Goal: Task Accomplishment & Management: Use online tool/utility

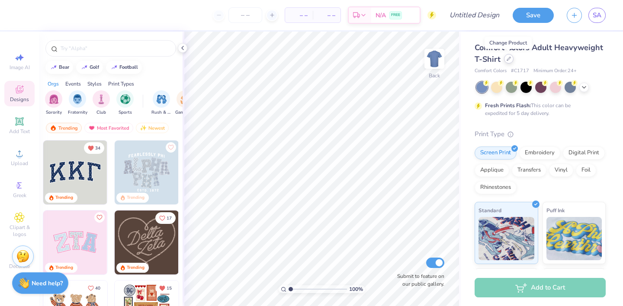
click at [508, 60] on icon at bounding box center [508, 59] width 4 height 4
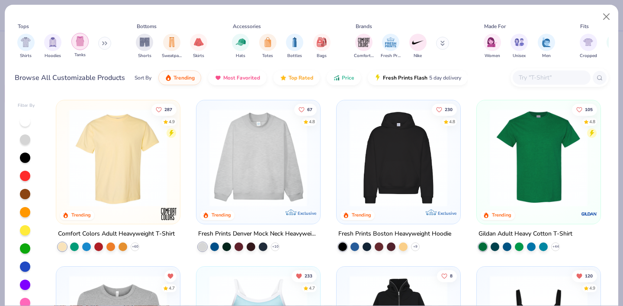
click at [77, 45] on img "filter for Tanks" at bounding box center [80, 41] width 10 height 10
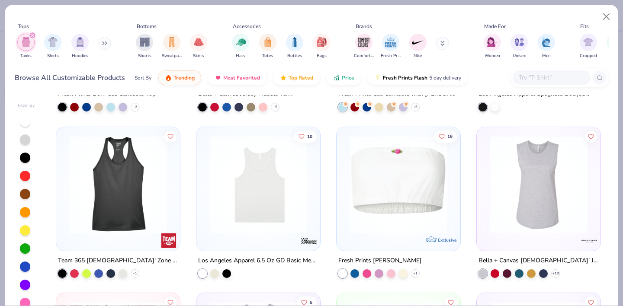
scroll to position [974, 0]
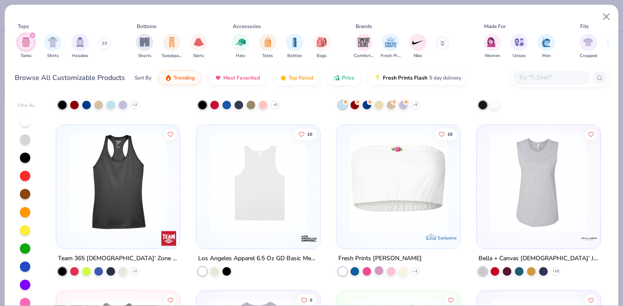
click at [381, 269] on div at bounding box center [379, 270] width 9 height 9
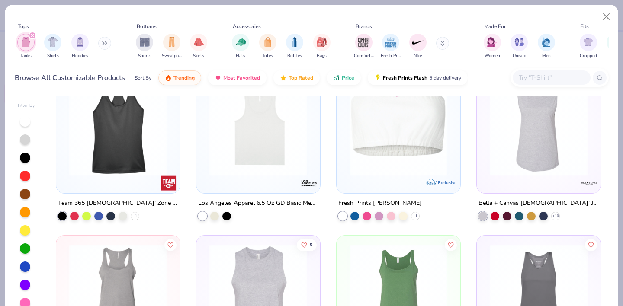
scroll to position [1029, 0]
click at [402, 217] on div at bounding box center [403, 215] width 9 height 9
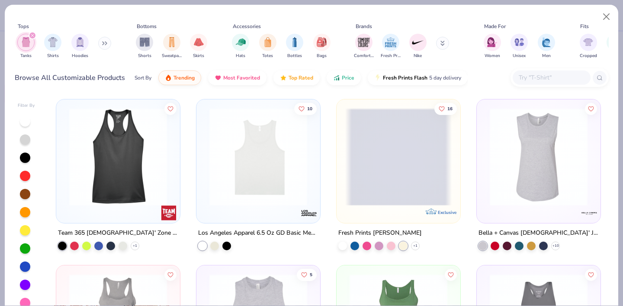
scroll to position [999, 0]
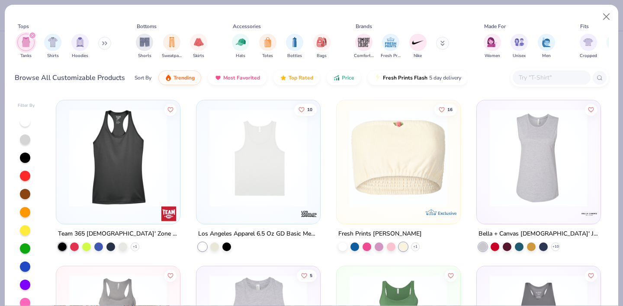
click at [405, 178] on img at bounding box center [398, 158] width 106 height 98
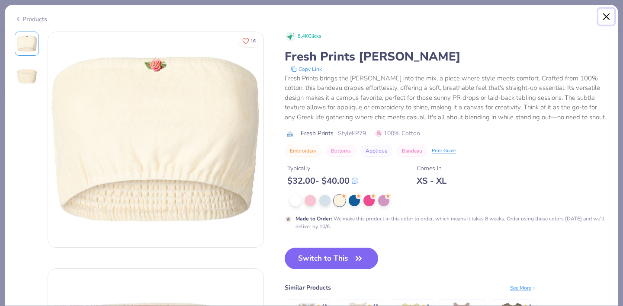
click at [607, 16] on button "Close" at bounding box center [606, 17] width 16 height 16
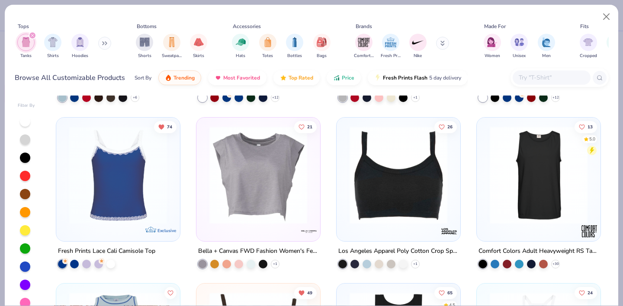
scroll to position [311, 0]
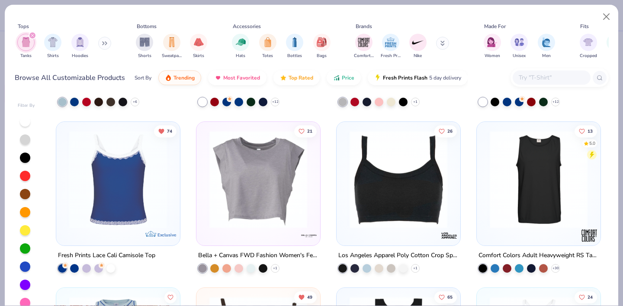
click at [104, 176] on img at bounding box center [118, 179] width 106 height 98
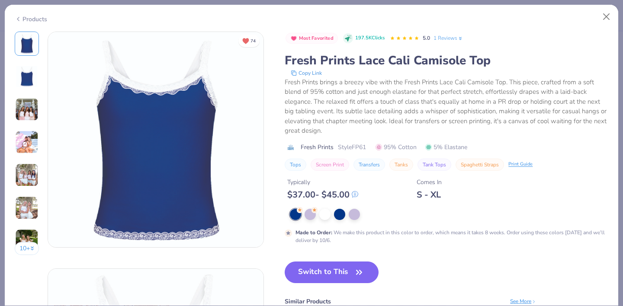
click at [25, 140] on img at bounding box center [26, 142] width 23 height 23
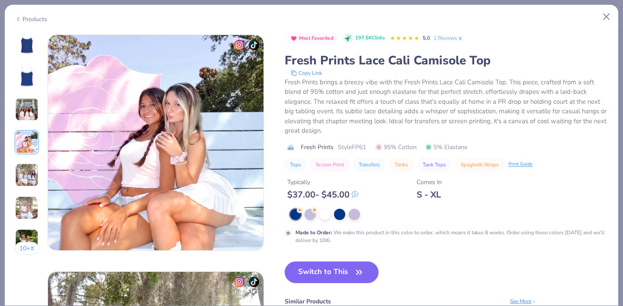
scroll to position [711, 0]
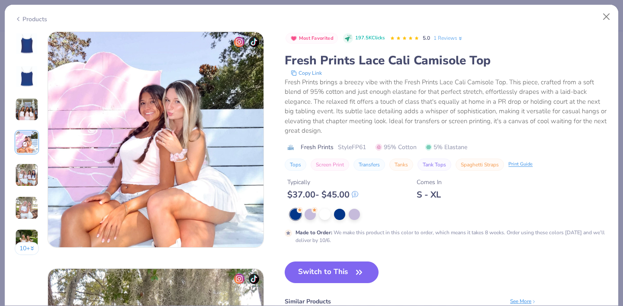
click at [35, 170] on img at bounding box center [26, 174] width 23 height 23
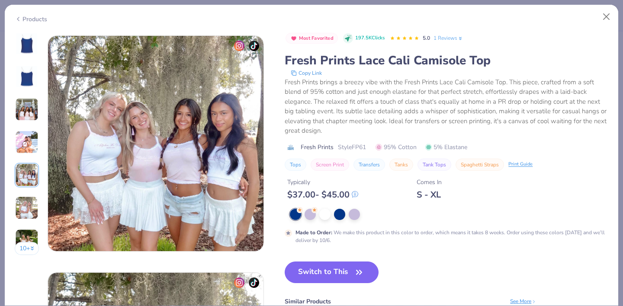
scroll to position [948, 0]
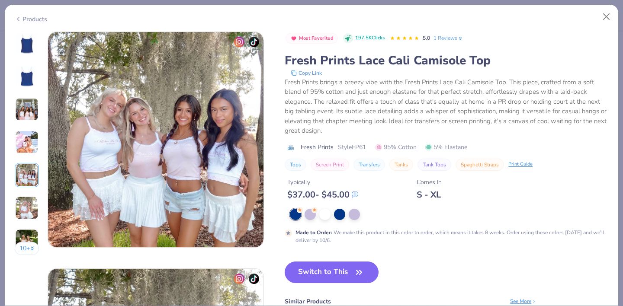
click at [33, 200] on img at bounding box center [26, 207] width 23 height 23
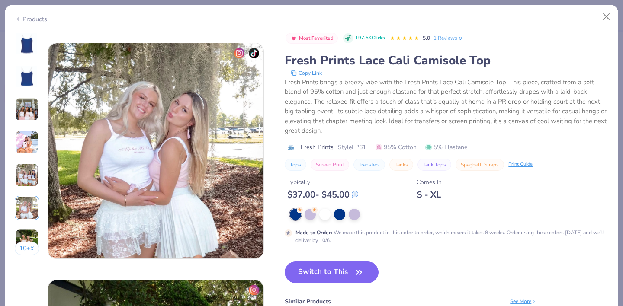
scroll to position [1185, 0]
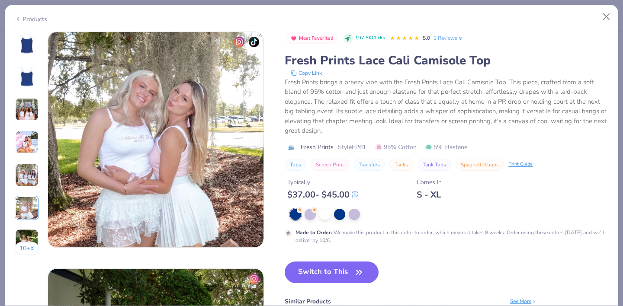
click at [30, 233] on img at bounding box center [26, 240] width 23 height 23
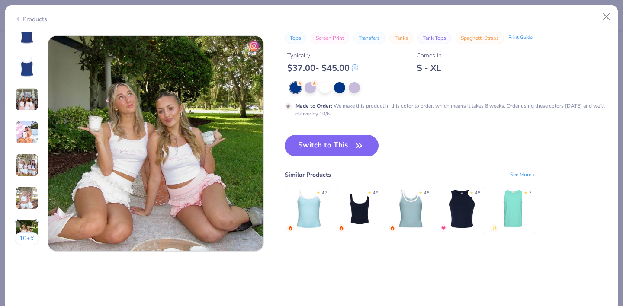
scroll to position [1435, 0]
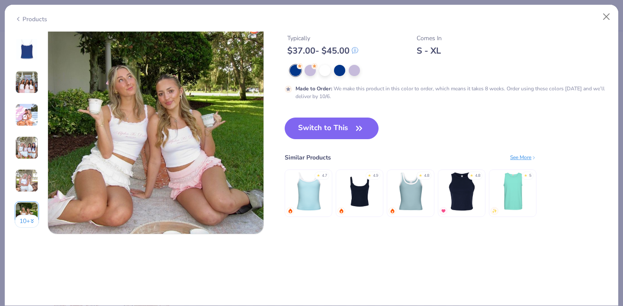
click at [27, 223] on button "10 +" at bounding box center [27, 221] width 25 height 13
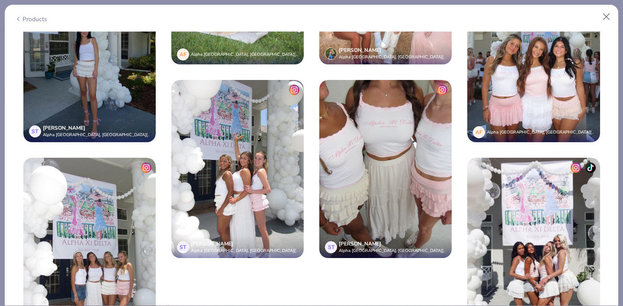
scroll to position [1996, 0]
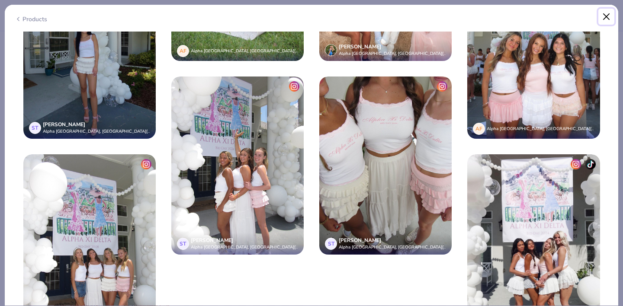
click at [605, 15] on button "Close" at bounding box center [606, 17] width 16 height 16
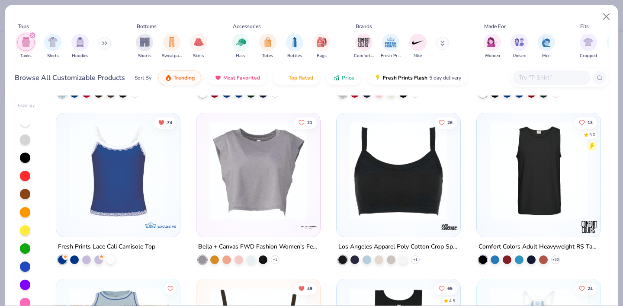
scroll to position [348, 0]
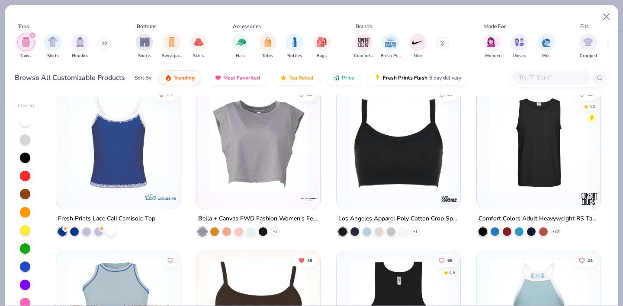
click at [414, 171] on img at bounding box center [398, 142] width 106 height 98
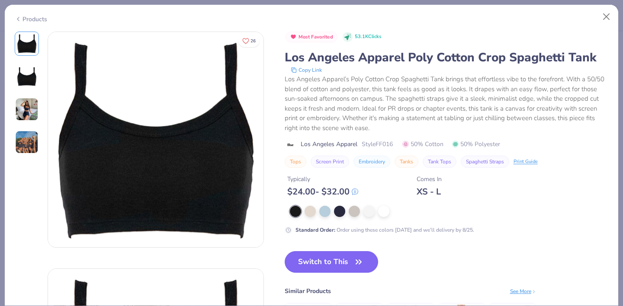
click at [21, 106] on img at bounding box center [26, 109] width 23 height 23
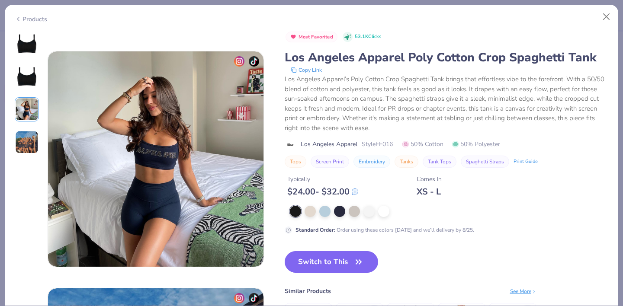
scroll to position [474, 0]
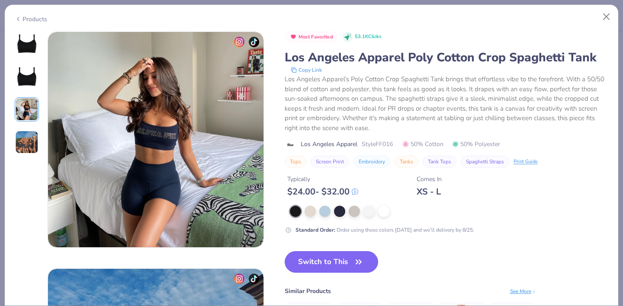
click at [27, 144] on img at bounding box center [26, 142] width 23 height 23
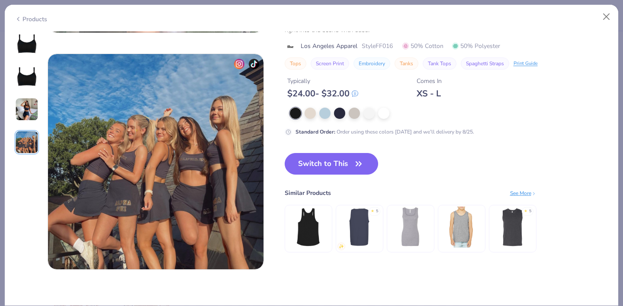
scroll to position [711, 0]
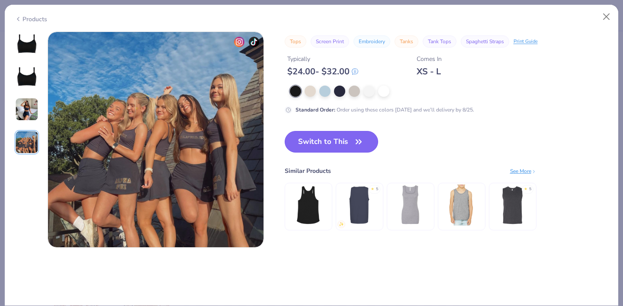
click at [339, 145] on button "Switch to This" at bounding box center [332, 142] width 94 height 22
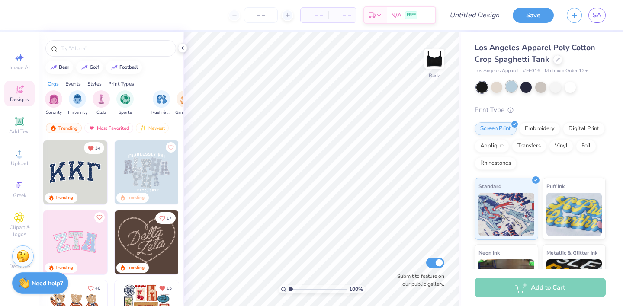
click at [515, 87] on div at bounding box center [511, 86] width 11 height 11
click at [542, 87] on div at bounding box center [540, 86] width 11 height 11
click at [557, 87] on div at bounding box center [555, 86] width 11 height 11
click at [574, 88] on div at bounding box center [569, 86] width 11 height 11
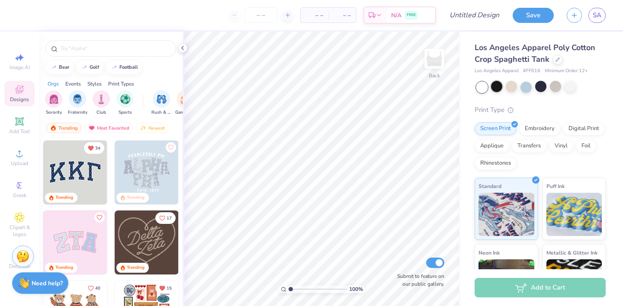
click at [496, 92] on div at bounding box center [496, 86] width 11 height 11
click at [19, 189] on icon at bounding box center [19, 185] width 10 height 10
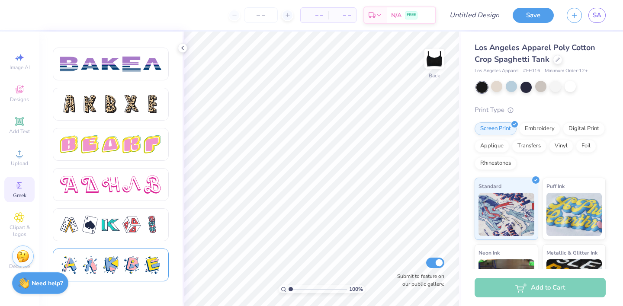
scroll to position [1361, 0]
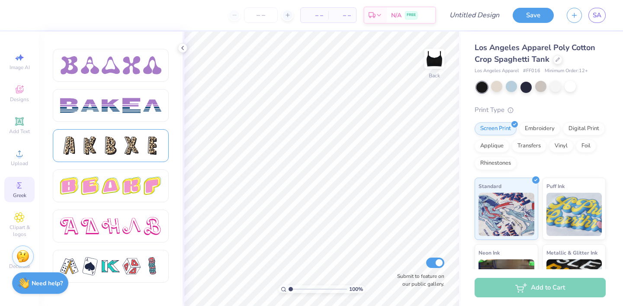
click at [117, 149] on div at bounding box center [111, 146] width 18 height 18
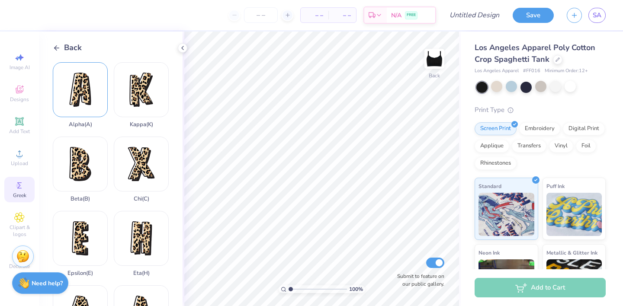
click at [91, 99] on div "Alpha ( A )" at bounding box center [80, 95] width 55 height 66
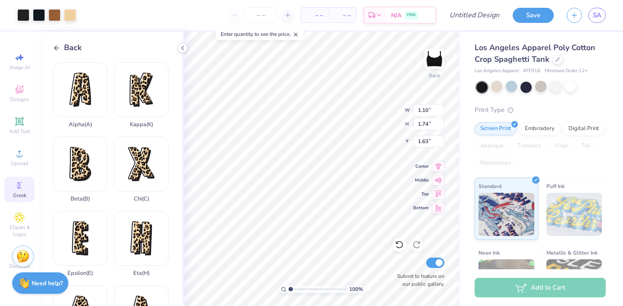
type input "1.26"
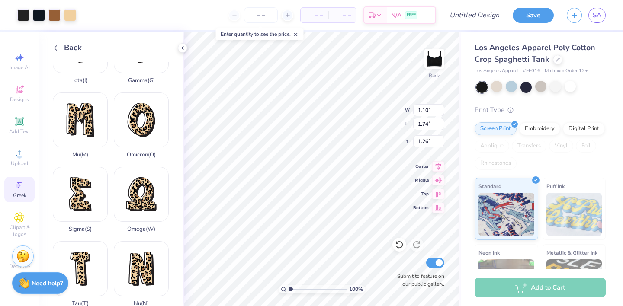
scroll to position [330, 0]
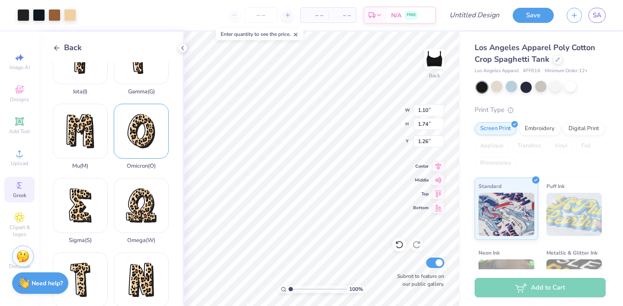
click at [138, 137] on div "Omicron ( O )" at bounding box center [141, 137] width 55 height 66
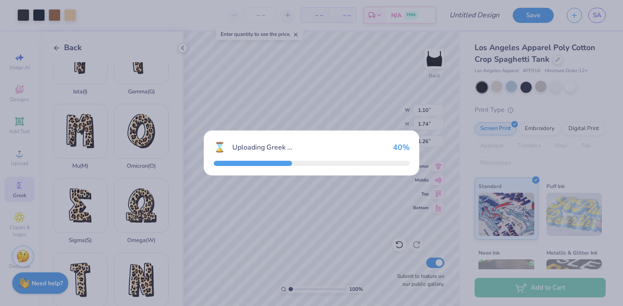
type input "1.47"
type input "1.82"
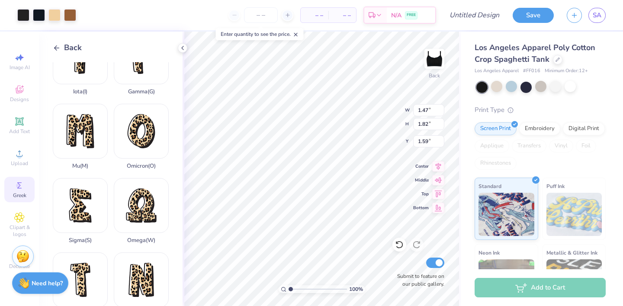
type input "1.18"
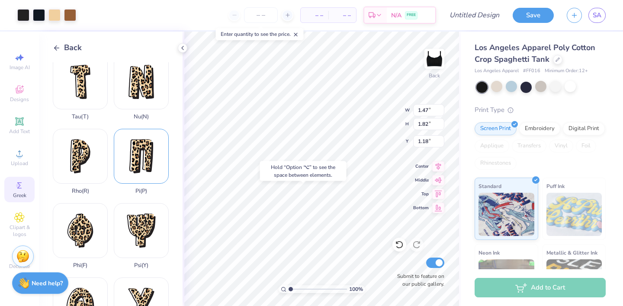
scroll to position [531, 0]
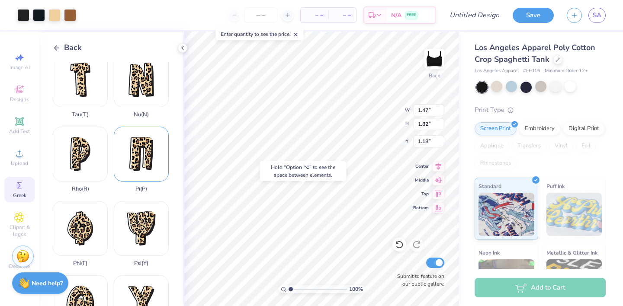
click at [138, 147] on div "Pi ( P )" at bounding box center [141, 160] width 55 height 66
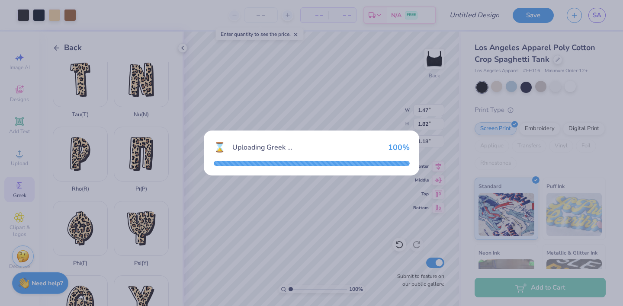
type input "1.20"
type input "1.72"
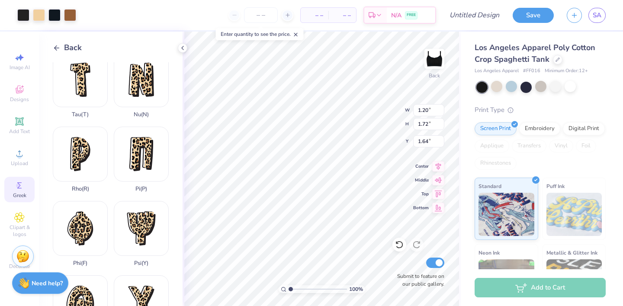
type input "1.28"
type input "1.47"
type input "1.82"
type input "1.18"
type input "1.10"
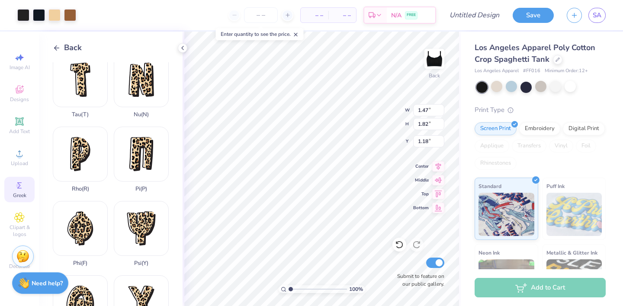
type input "1.74"
type input "1.26"
type input "1.47"
type input "1.82"
type input "1.18"
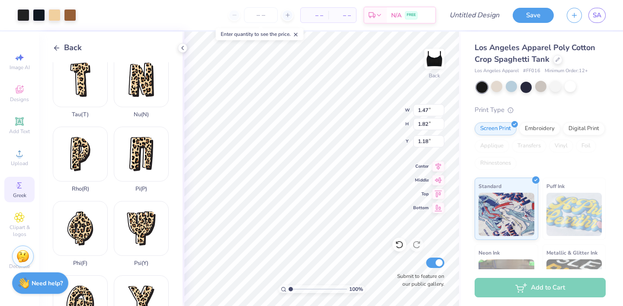
type input "1.10"
type input "1.74"
type input "1.26"
click at [550, 127] on div "Embroidery" at bounding box center [539, 127] width 41 height 13
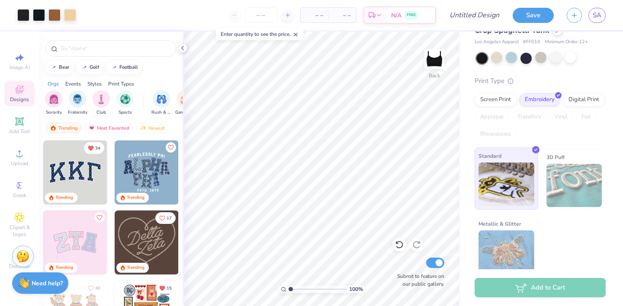
scroll to position [37, 0]
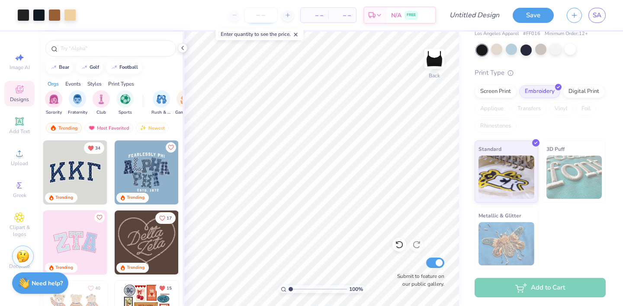
click at [269, 19] on input "number" at bounding box center [261, 15] width 34 height 16
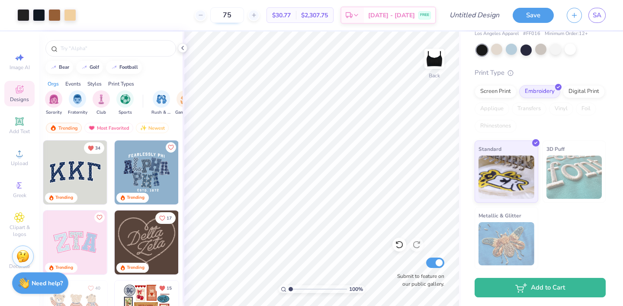
click at [242, 14] on input "75" at bounding box center [227, 15] width 34 height 16
type input "7"
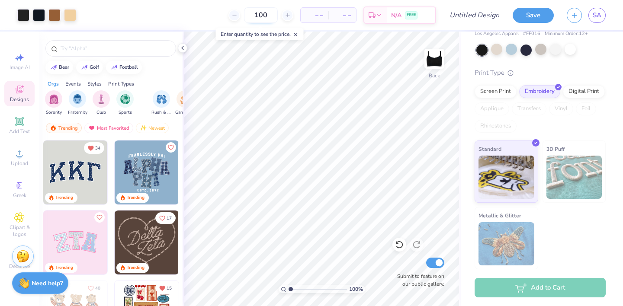
type input "100"
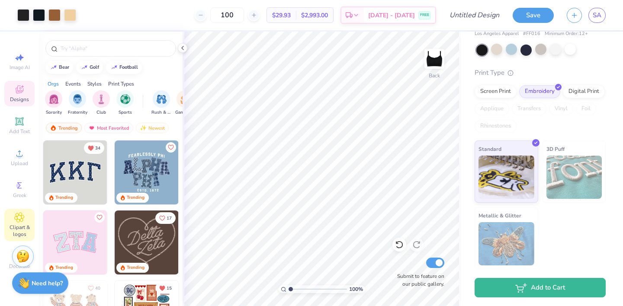
click at [16, 222] on icon at bounding box center [19, 217] width 10 height 10
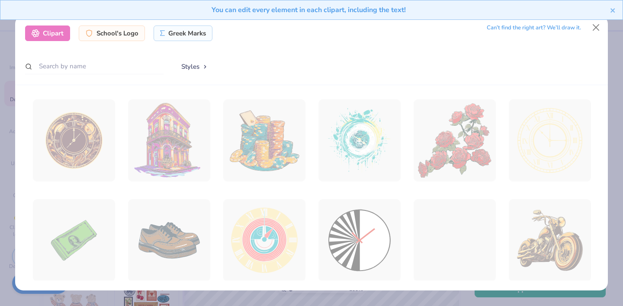
scroll to position [7, 0]
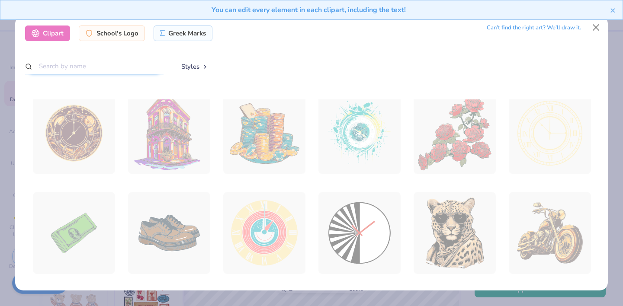
click at [88, 64] on input "text" at bounding box center [94, 66] width 138 height 16
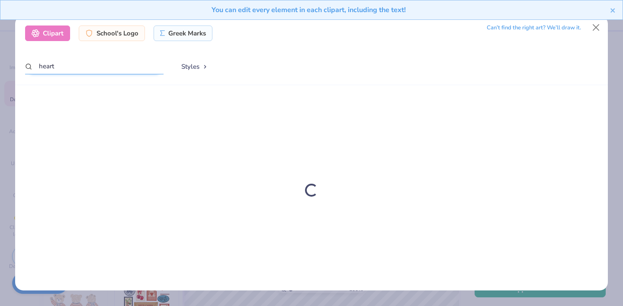
type input "heart"
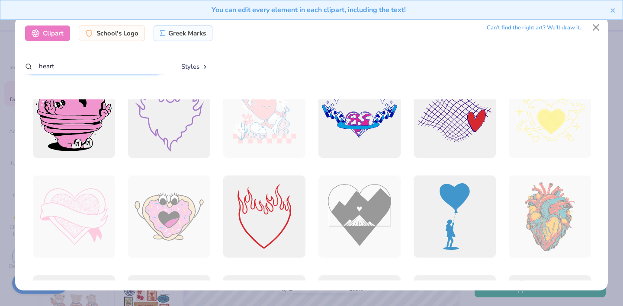
scroll to position [724, 0]
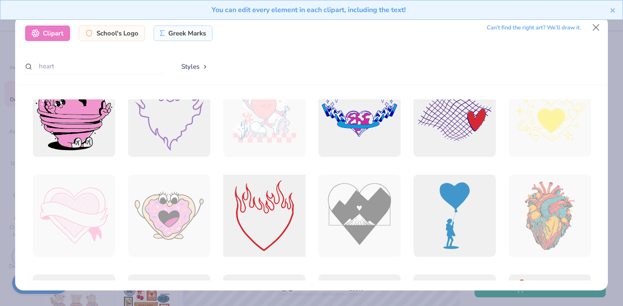
click at [255, 219] on div at bounding box center [264, 215] width 90 height 90
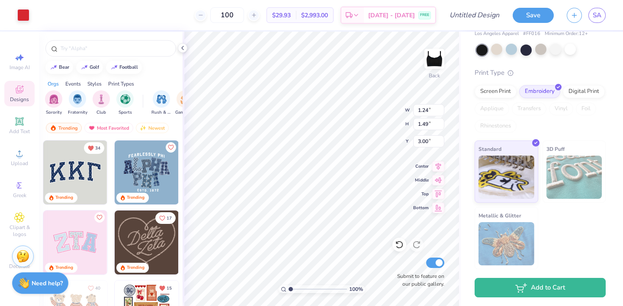
type input "0.68"
type input "0.81"
type input "3.22"
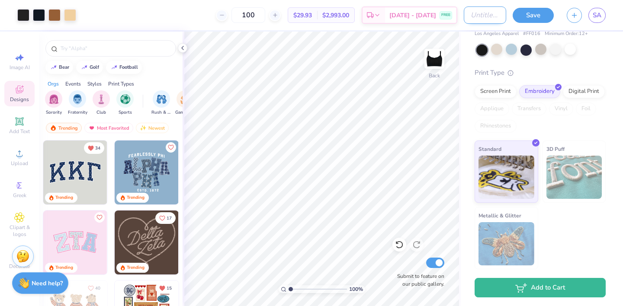
click at [477, 17] on input "Design Title" at bounding box center [485, 14] width 42 height 17
type input "cheetah aoii micro crop top"
click at [539, 16] on button "Save" at bounding box center [533, 13] width 41 height 15
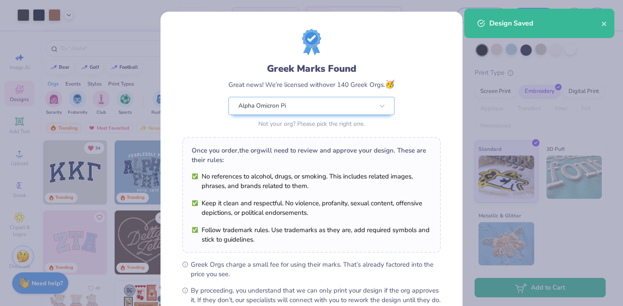
scroll to position [99, 0]
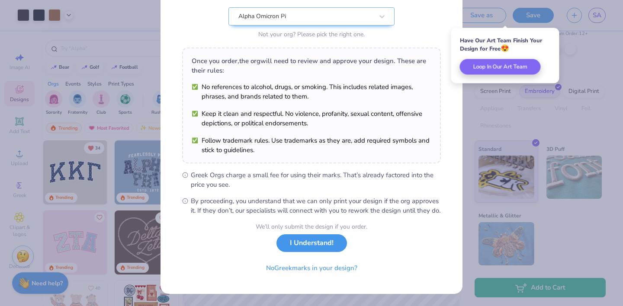
click at [298, 246] on button "I Understand!" at bounding box center [311, 243] width 70 height 18
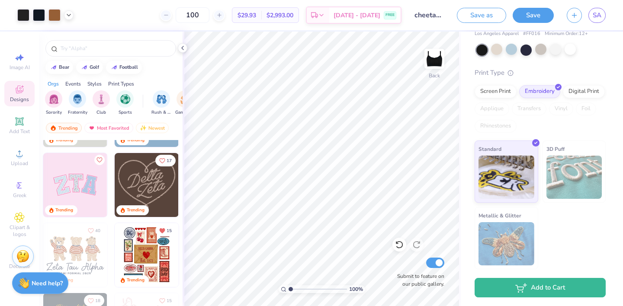
scroll to position [0, 0]
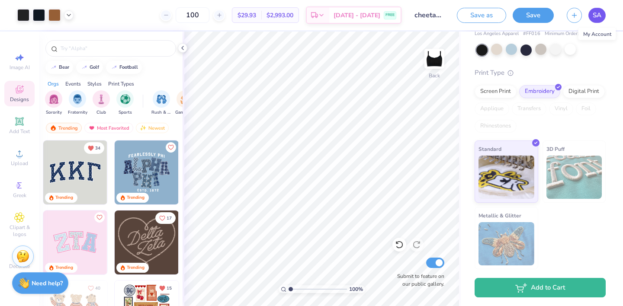
click at [593, 15] on span "SA" at bounding box center [597, 15] width 9 height 10
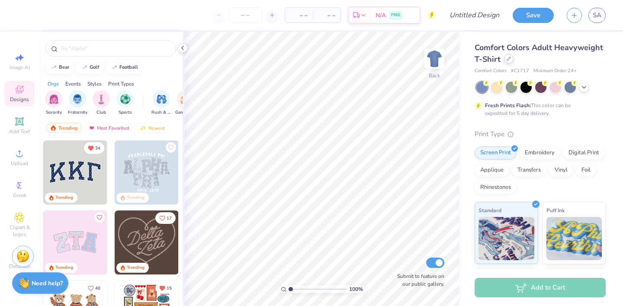
click at [509, 60] on icon at bounding box center [508, 59] width 4 height 4
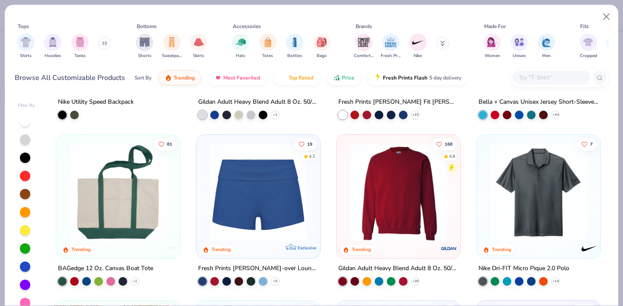
scroll to position [968, 0]
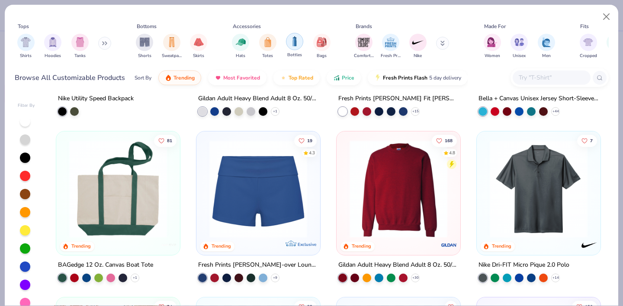
click at [293, 46] on img "filter for Bottles" at bounding box center [295, 41] width 10 height 10
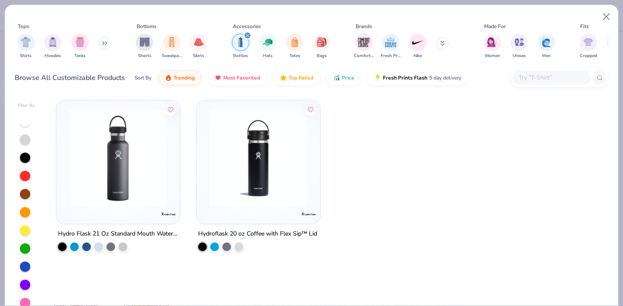
click at [246, 35] on icon "filter for Bottles" at bounding box center [247, 35] width 3 height 3
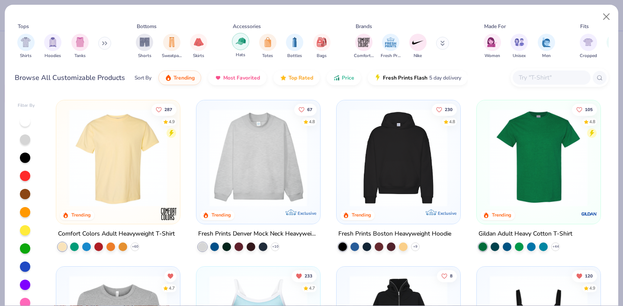
click at [246, 42] on div "filter for Hats" at bounding box center [240, 41] width 17 height 17
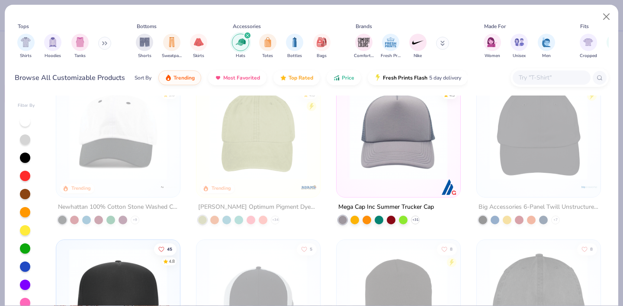
scroll to position [23, 0]
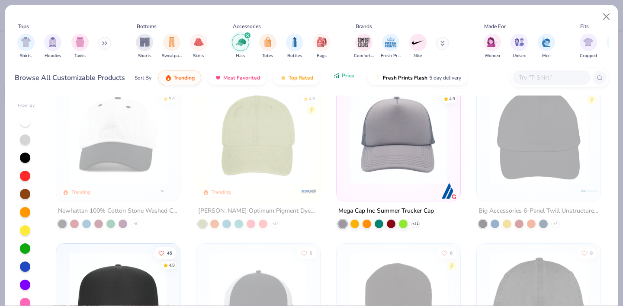
click at [334, 76] on icon "button" at bounding box center [336, 76] width 7 height 8
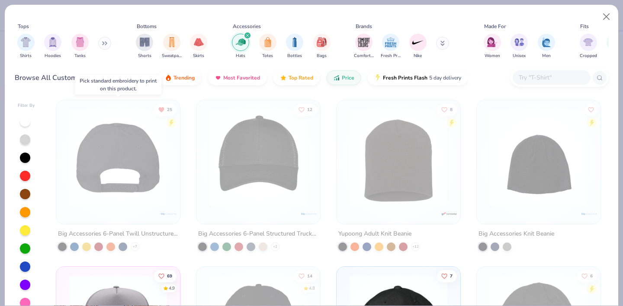
click at [65, 193] on img at bounding box center [12, 158] width 106 height 98
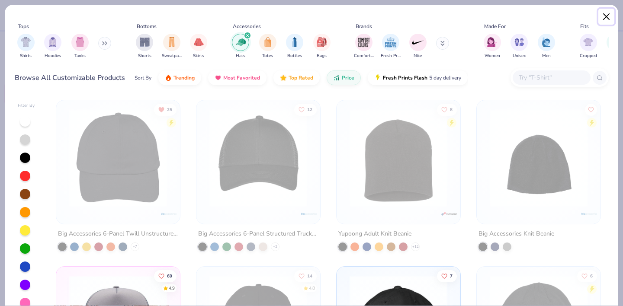
click at [607, 16] on button "Close" at bounding box center [606, 17] width 16 height 16
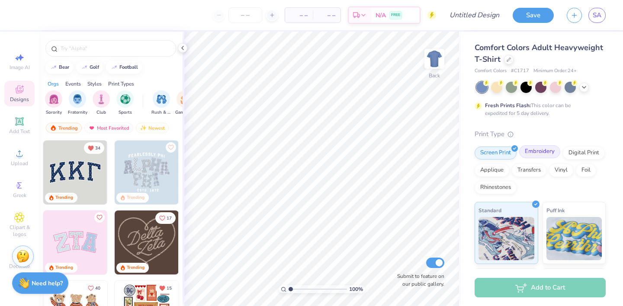
click at [541, 153] on div "Embroidery" at bounding box center [539, 151] width 41 height 13
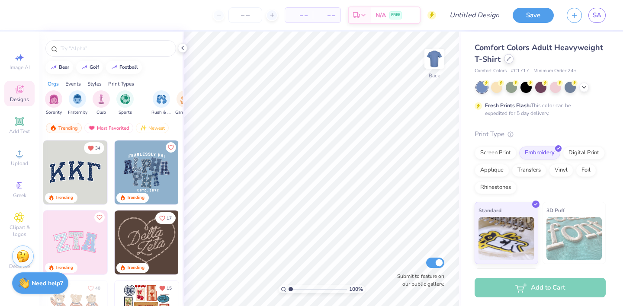
click at [508, 59] on icon at bounding box center [508, 58] width 3 height 3
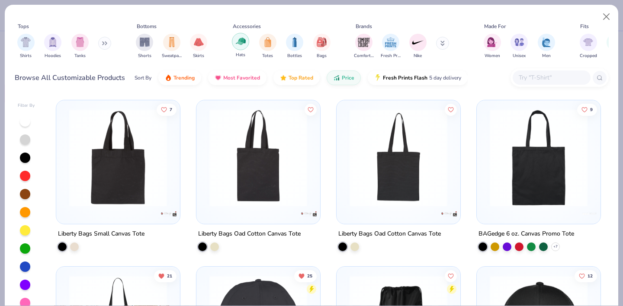
click at [239, 42] on img "filter for Hats" at bounding box center [241, 41] width 10 height 10
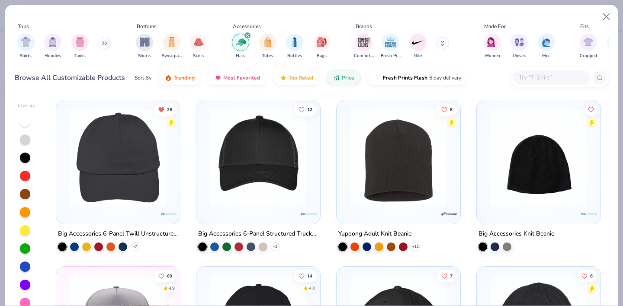
click at [164, 179] on img at bounding box center [118, 158] width 106 height 98
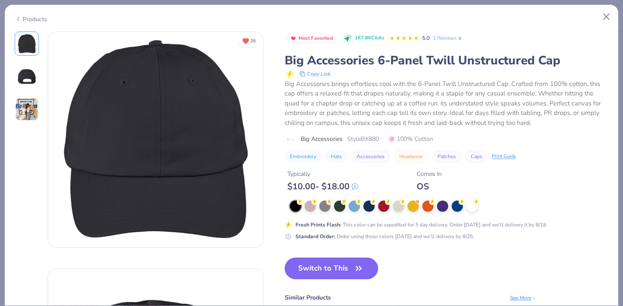
click at [334, 268] on button "Switch to This" at bounding box center [332, 269] width 94 height 22
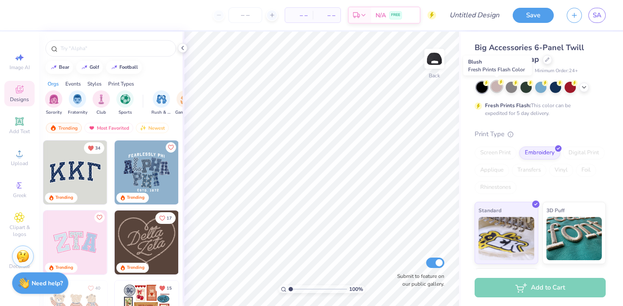
click at [496, 88] on div at bounding box center [496, 86] width 11 height 11
click at [584, 87] on icon at bounding box center [583, 86] width 7 height 7
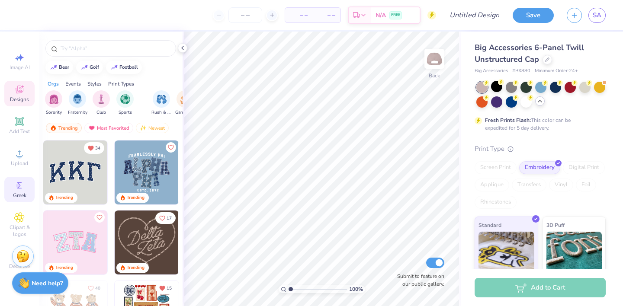
click at [18, 183] on icon at bounding box center [19, 185] width 10 height 10
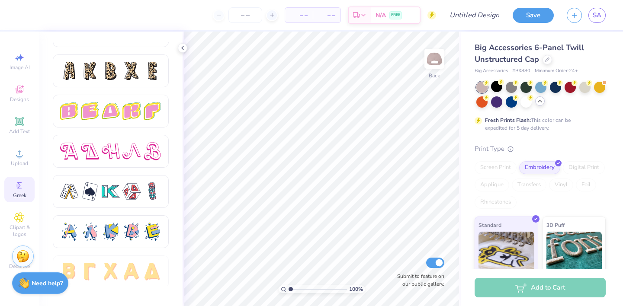
scroll to position [1452, 0]
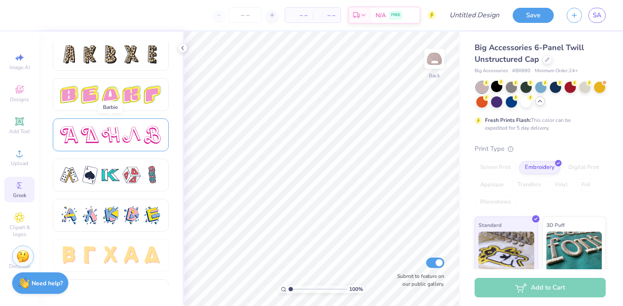
click at [122, 144] on div at bounding box center [111, 135] width 116 height 33
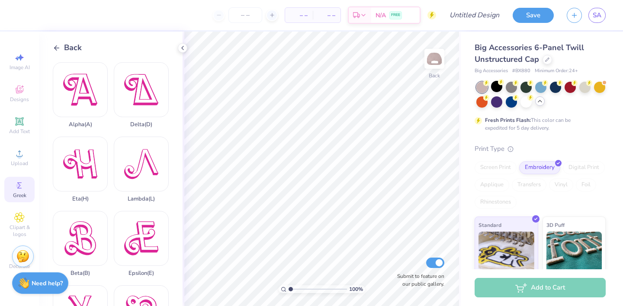
click at [70, 47] on span "Back" at bounding box center [73, 48] width 18 height 12
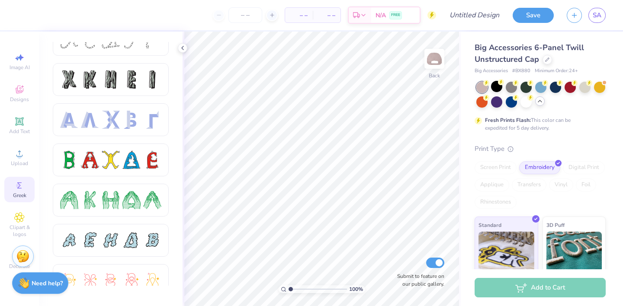
scroll to position [0, 0]
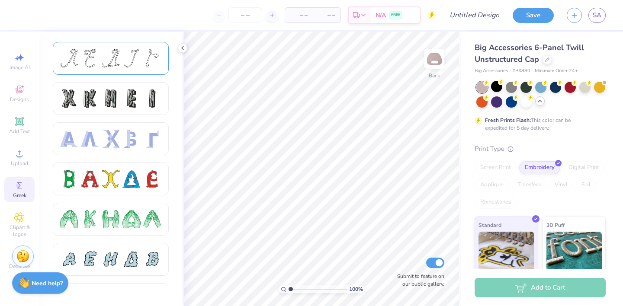
click at [81, 54] on div at bounding box center [90, 58] width 18 height 18
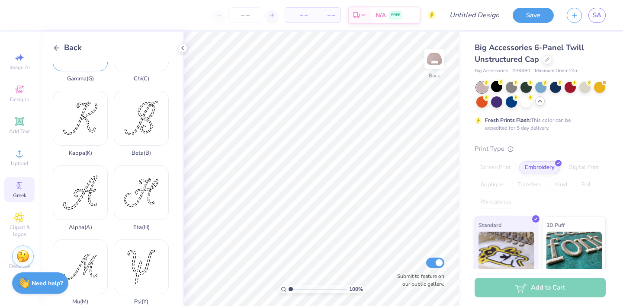
scroll to position [197, 0]
click at [89, 199] on div "Alpha ( A )" at bounding box center [80, 196] width 55 height 66
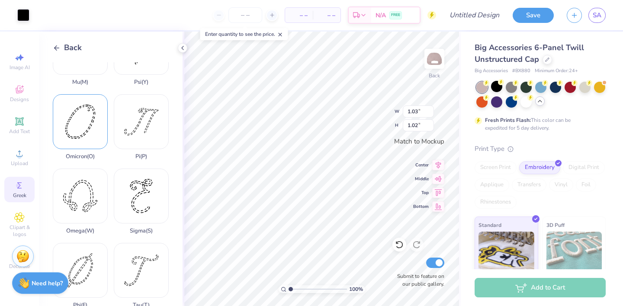
scroll to position [425, 0]
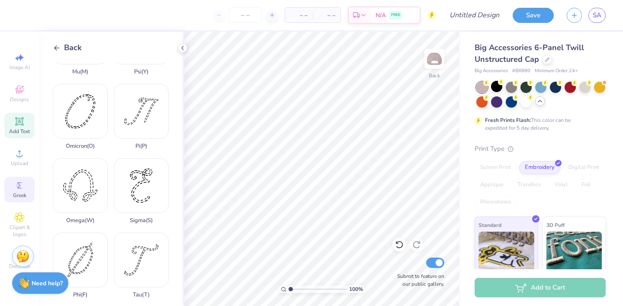
click at [23, 125] on icon at bounding box center [19, 121] width 10 height 10
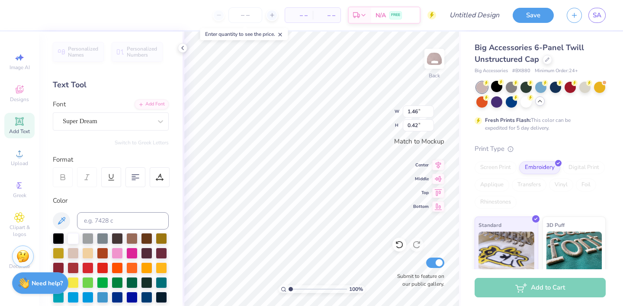
scroll to position [0, 0]
type textarea "Alpha O"
click at [126, 126] on div at bounding box center [107, 121] width 89 height 12
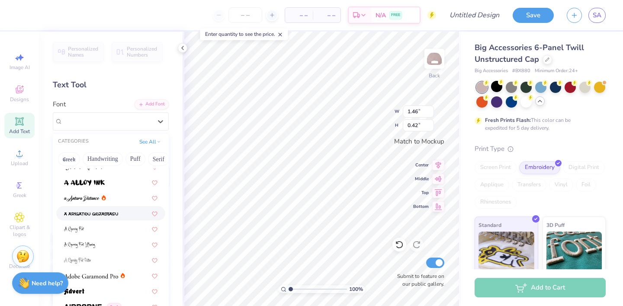
scroll to position [24, 0]
click at [144, 229] on div at bounding box center [110, 227] width 93 height 9
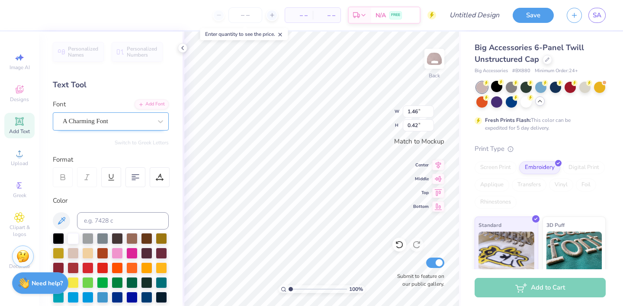
click at [140, 123] on div "A Charming Font" at bounding box center [107, 121] width 91 height 13
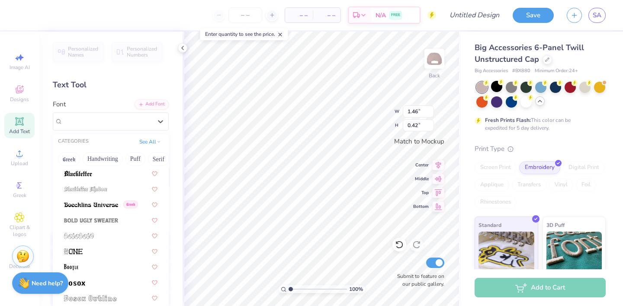
scroll to position [492, 0]
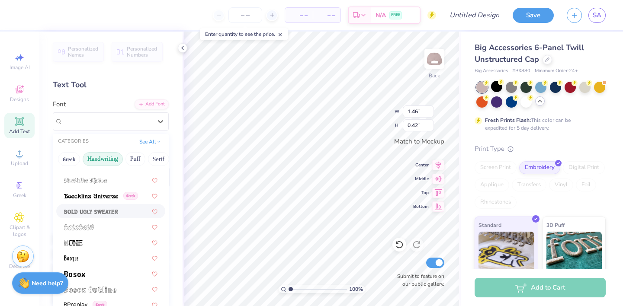
click at [103, 164] on button "Handwriting" at bounding box center [103, 159] width 40 height 14
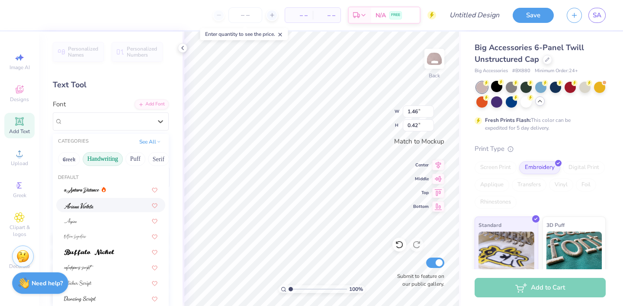
click at [110, 205] on div at bounding box center [110, 205] width 93 height 9
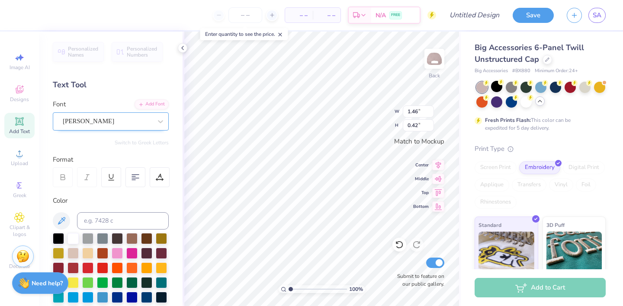
click at [115, 125] on div "Ariana Violeta" at bounding box center [107, 121] width 91 height 13
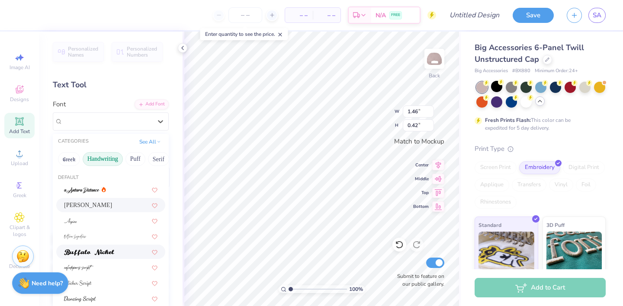
scroll to position [19, 0]
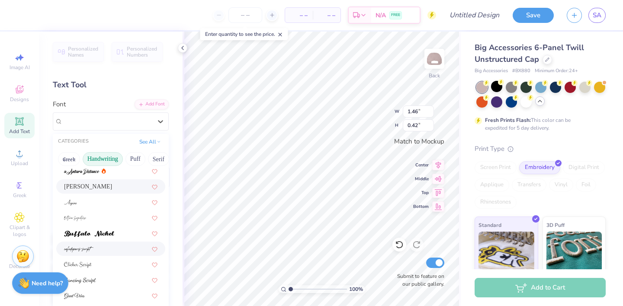
click at [113, 247] on div at bounding box center [110, 248] width 93 height 9
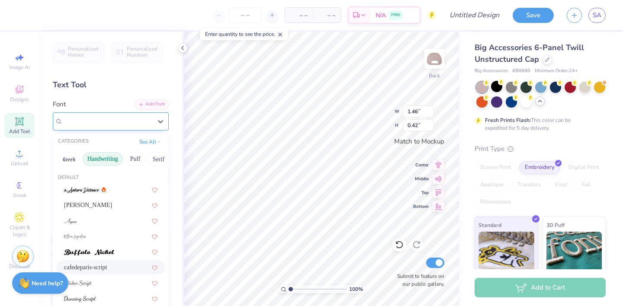
click at [128, 119] on div "cafedeparis-script" at bounding box center [107, 121] width 91 height 13
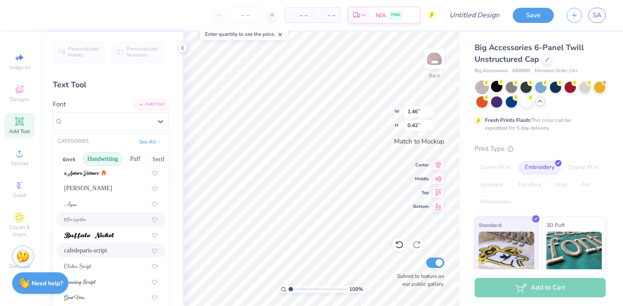
scroll to position [20, 0]
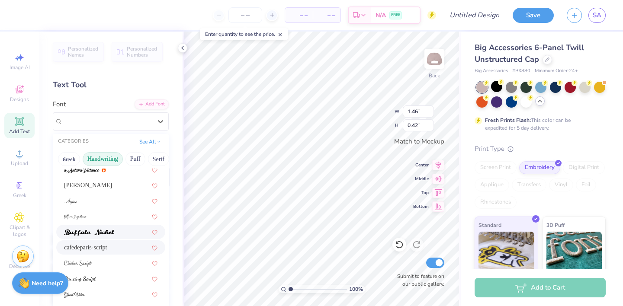
click at [116, 229] on div at bounding box center [110, 231] width 93 height 9
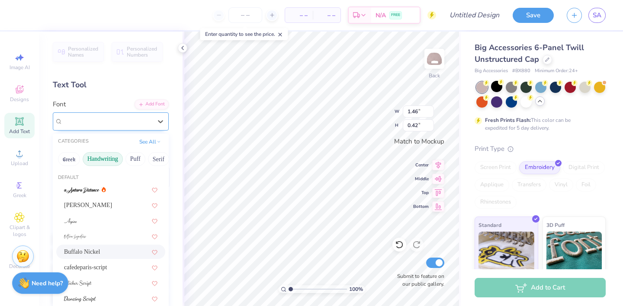
click at [127, 120] on div "Buffalo Nickel" at bounding box center [107, 121] width 91 height 13
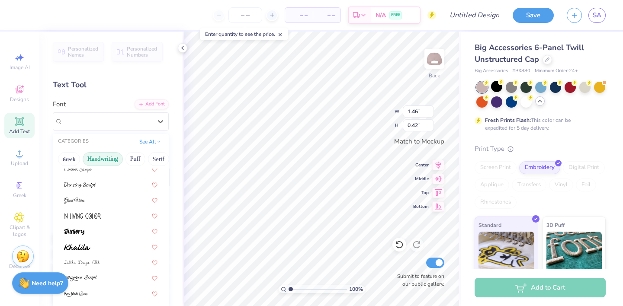
scroll to position [196, 0]
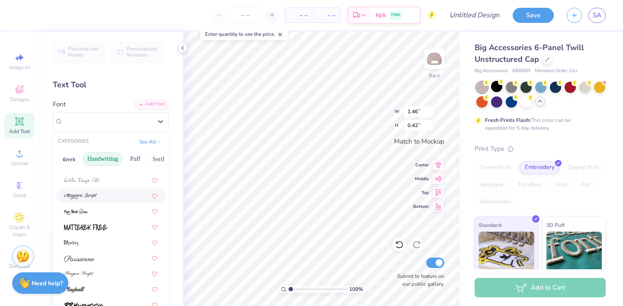
click at [102, 189] on div at bounding box center [110, 196] width 109 height 14
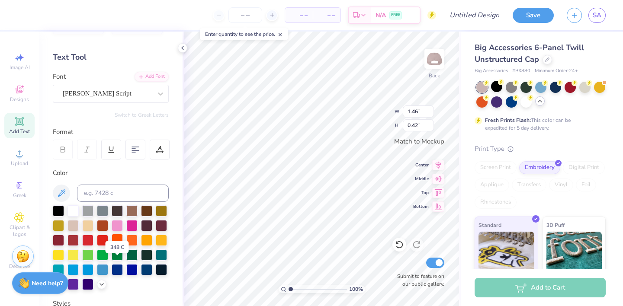
scroll to position [29, 0]
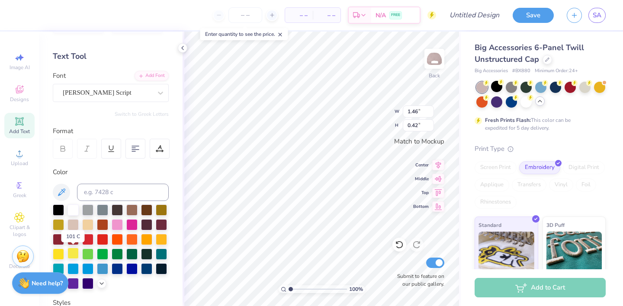
click at [71, 255] on div at bounding box center [72, 253] width 11 height 11
click at [132, 208] on div at bounding box center [131, 209] width 11 height 11
click at [144, 208] on div at bounding box center [146, 209] width 11 height 11
click at [21, 221] on icon at bounding box center [19, 217] width 10 height 10
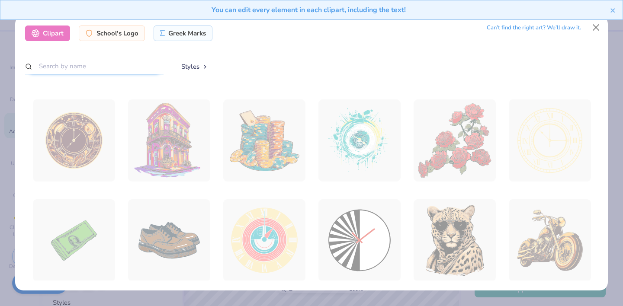
click at [123, 67] on input "text" at bounding box center [94, 66] width 138 height 16
click at [124, 30] on div "School's Logo" at bounding box center [112, 32] width 66 height 16
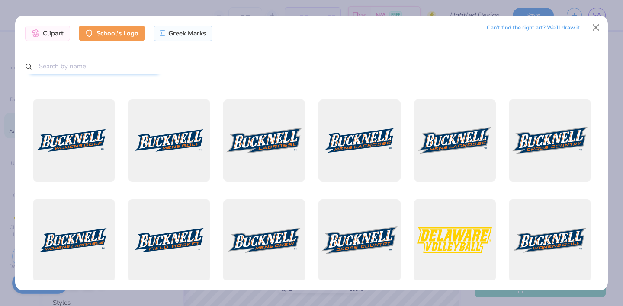
click at [131, 73] on input "text" at bounding box center [94, 66] width 138 height 16
type input "ucsd"
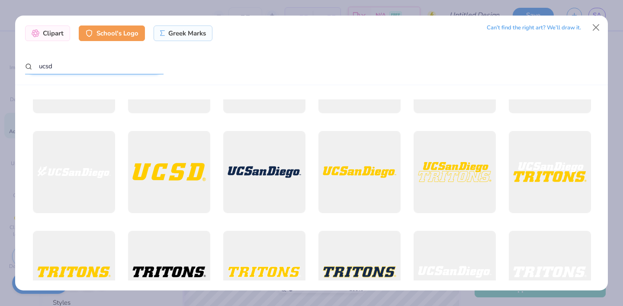
scroll to position [0, 0]
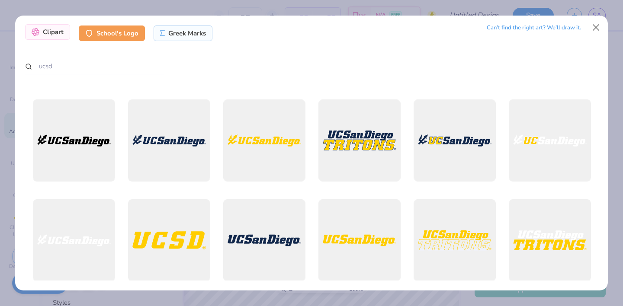
click at [55, 36] on div "Clipart" at bounding box center [47, 32] width 45 height 16
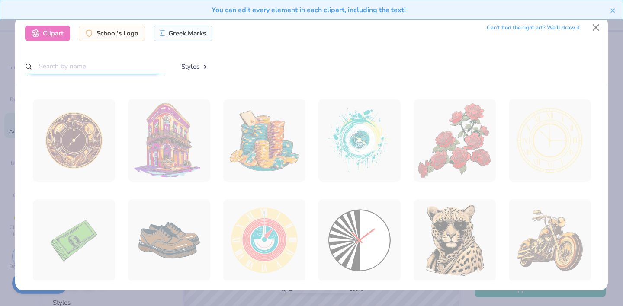
click at [119, 67] on input "text" at bounding box center [94, 66] width 138 height 16
type input "heart"
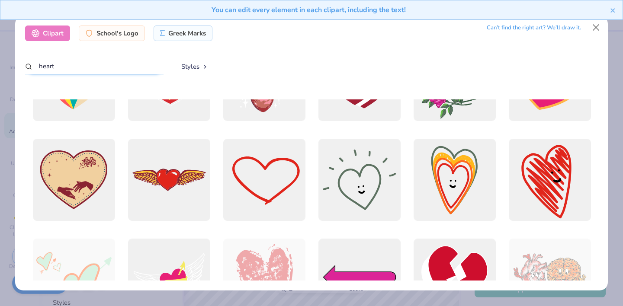
scroll to position [162, 0]
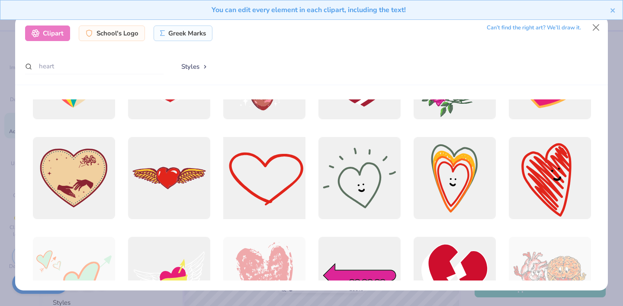
click at [263, 183] on div at bounding box center [264, 178] width 90 height 90
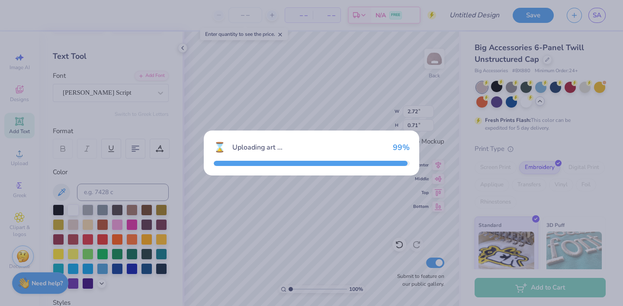
type input "3.47"
type input "2.48"
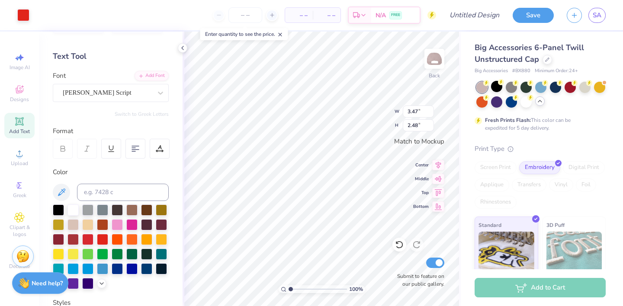
type input "0.63"
type input "0.45"
click at [23, 13] on div at bounding box center [23, 14] width 12 height 12
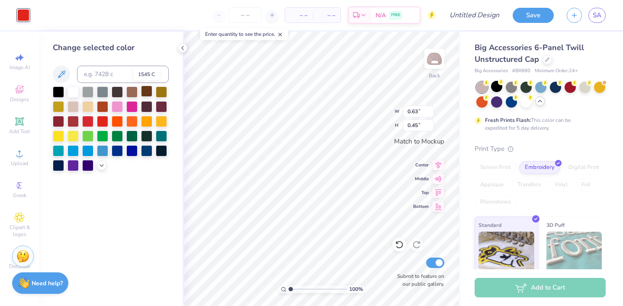
click at [149, 92] on div at bounding box center [146, 91] width 11 height 11
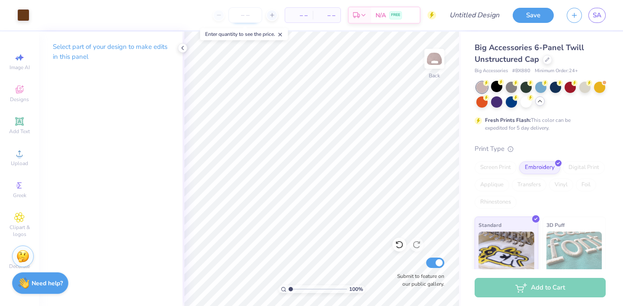
click at [247, 13] on input "number" at bounding box center [245, 15] width 34 height 16
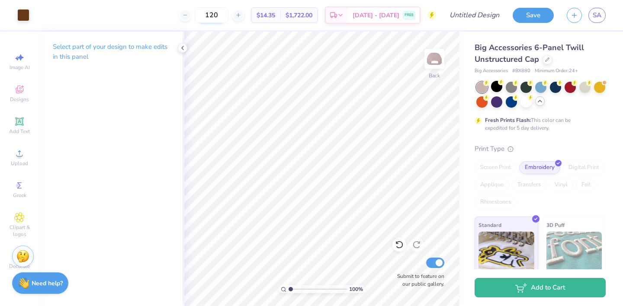
click at [228, 14] on input "120" at bounding box center [212, 15] width 34 height 16
type input "100"
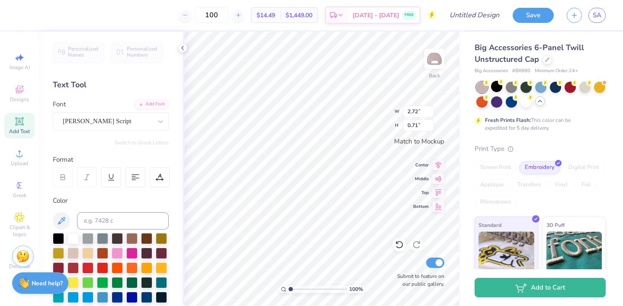
scroll to position [4, 0]
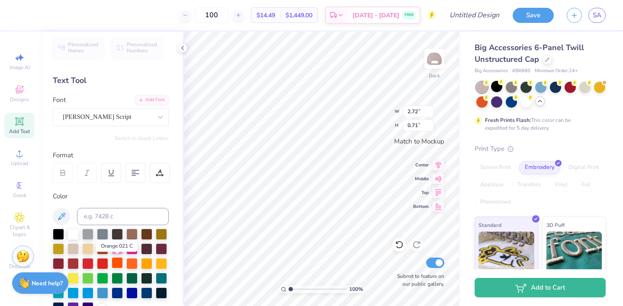
click at [116, 265] on div at bounding box center [117, 262] width 11 height 11
click at [105, 264] on div at bounding box center [102, 262] width 11 height 11
click at [498, 87] on div at bounding box center [496, 86] width 11 height 11
click at [71, 266] on div at bounding box center [72, 262] width 11 height 11
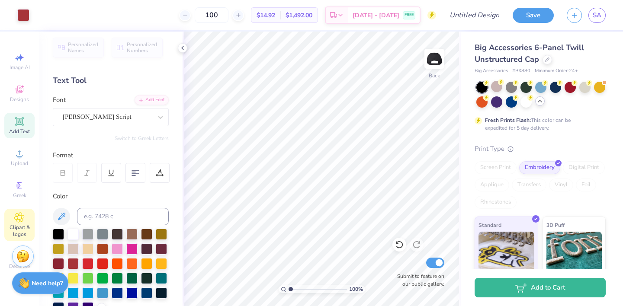
click at [14, 227] on span "Clipart & logos" at bounding box center [19, 231] width 30 height 14
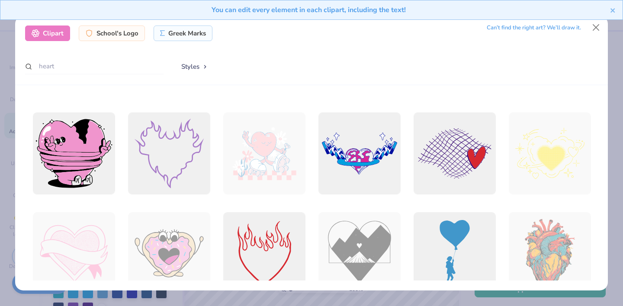
scroll to position [698, 0]
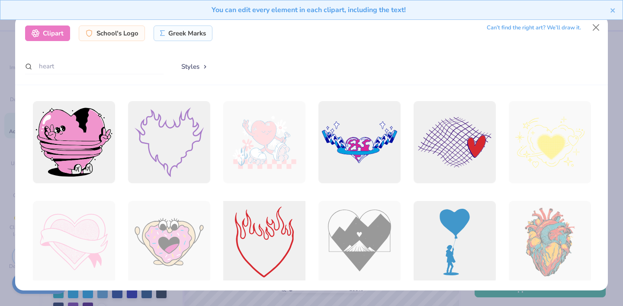
click at [261, 222] on div at bounding box center [264, 242] width 90 height 90
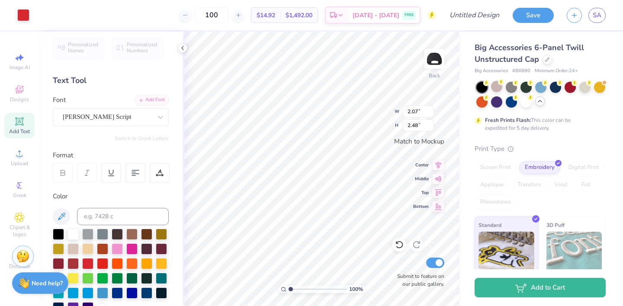
type input "0.51"
type input "0.61"
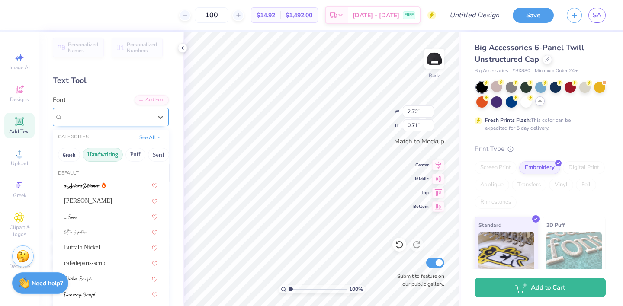
click at [102, 123] on div "Magiera Script" at bounding box center [107, 116] width 91 height 13
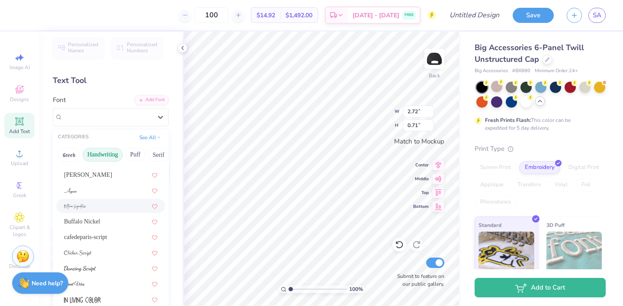
scroll to position [26, 0]
click at [97, 226] on div "Buffalo Nickel" at bounding box center [110, 221] width 109 height 14
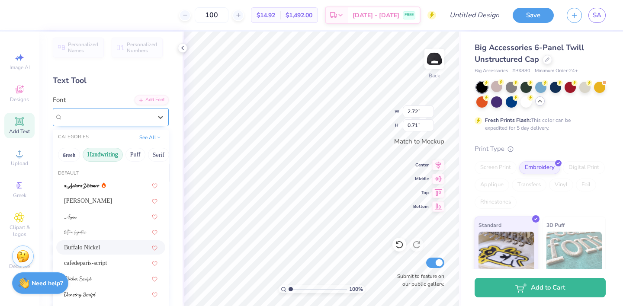
click at [122, 113] on div "Buffalo Nickel" at bounding box center [107, 116] width 91 height 13
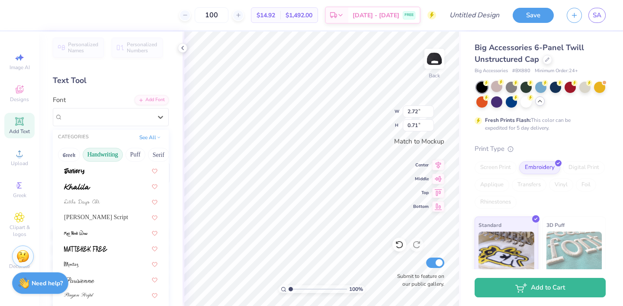
scroll to position [196, 0]
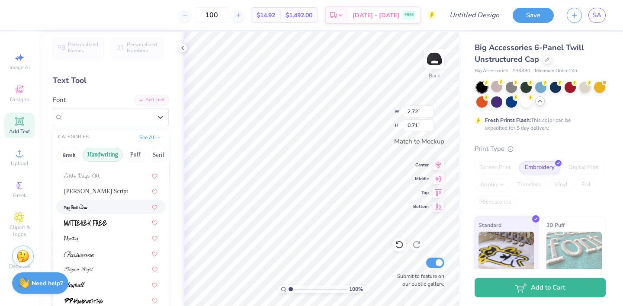
click at [112, 206] on div at bounding box center [110, 206] width 93 height 9
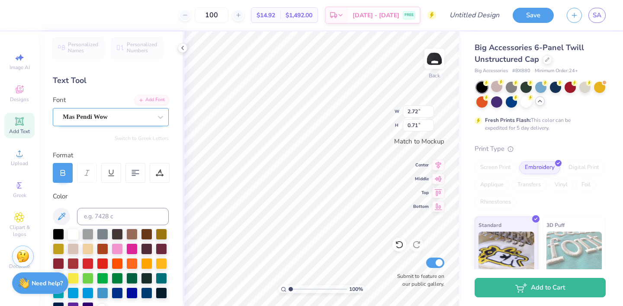
click at [126, 115] on div "Mas Pendi Wow" at bounding box center [107, 116] width 91 height 13
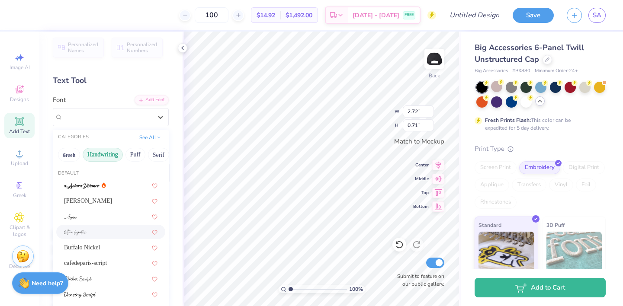
click at [106, 234] on div at bounding box center [110, 231] width 93 height 9
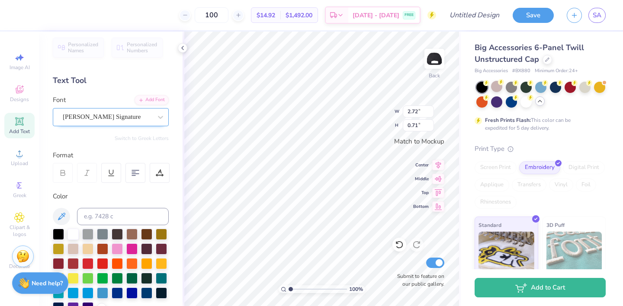
click at [124, 119] on div "Bettina Signature" at bounding box center [107, 116] width 91 height 13
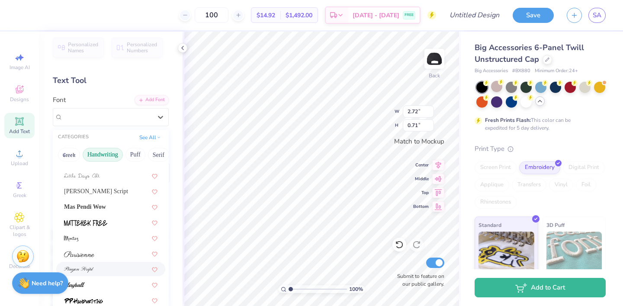
click at [98, 270] on div at bounding box center [110, 269] width 93 height 9
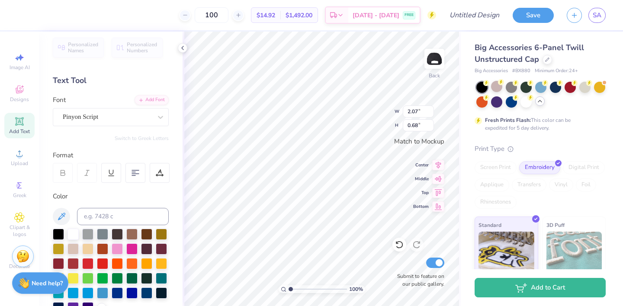
scroll to position [0, 0]
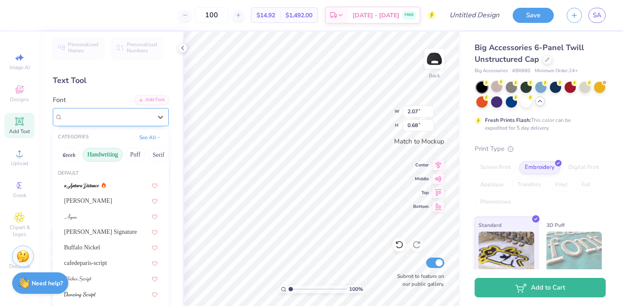
click at [109, 123] on div "Pinyon Script" at bounding box center [107, 116] width 91 height 13
click at [101, 292] on div at bounding box center [110, 294] width 93 height 9
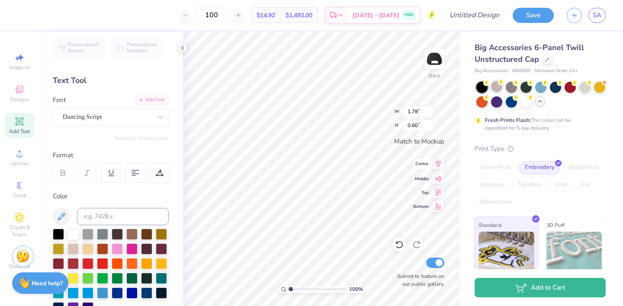
click at [437, 166] on icon at bounding box center [439, 163] width 6 height 7
type input "1.78"
type input "0.60"
click at [126, 115] on div "Dancing Script" at bounding box center [107, 116] width 91 height 13
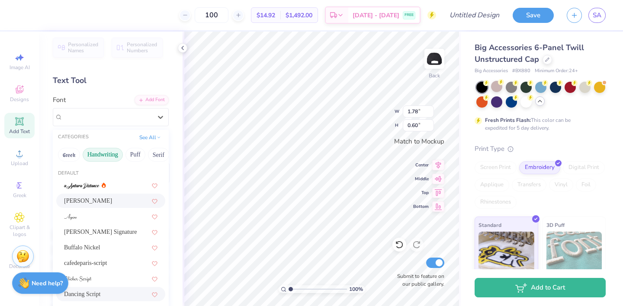
click at [108, 201] on div "Ariana Violeta" at bounding box center [110, 200] width 93 height 9
click at [109, 115] on div "Ariana Violeta" at bounding box center [107, 116] width 91 height 13
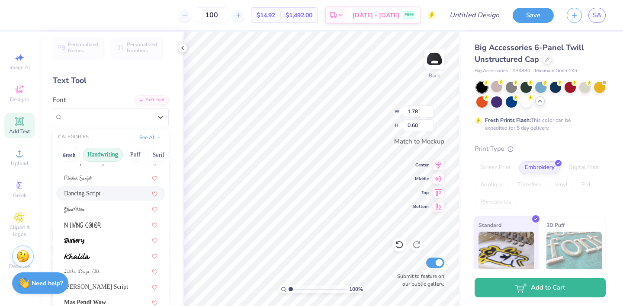
scroll to position [111, 0]
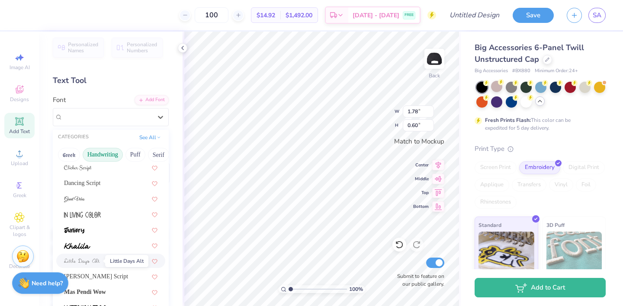
click at [98, 256] on span at bounding box center [82, 260] width 36 height 9
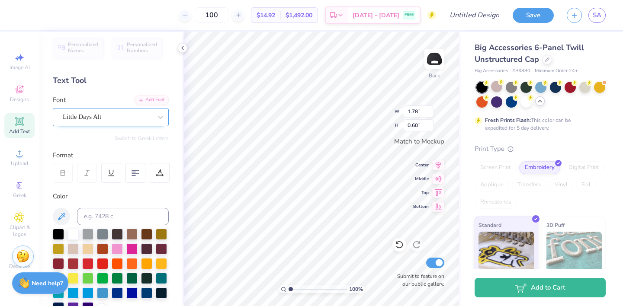
click at [106, 118] on div "Little Days Alt" at bounding box center [107, 116] width 91 height 13
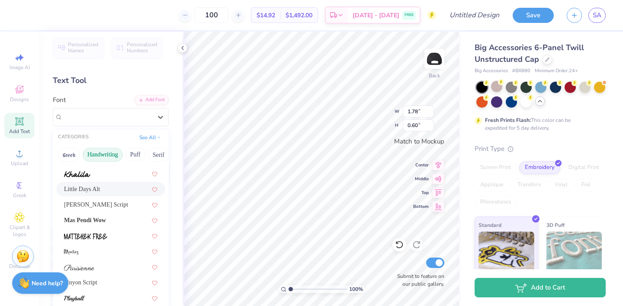
scroll to position [196, 0]
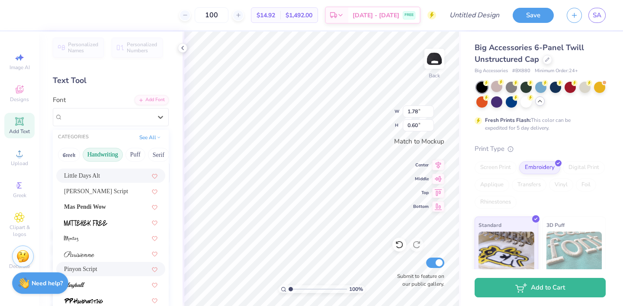
click at [98, 272] on div "Pinyon Script" at bounding box center [110, 269] width 93 height 9
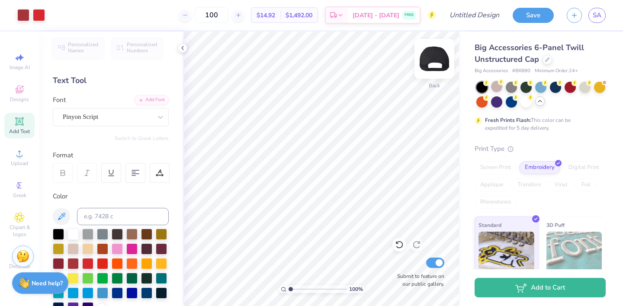
click at [433, 60] on img at bounding box center [434, 59] width 35 height 35
click at [20, 130] on span "Add Text" at bounding box center [19, 131] width 21 height 7
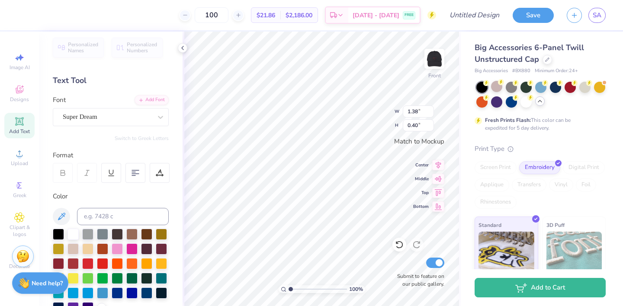
scroll to position [0, 1]
type textarea "Lambda Iota"
click at [131, 122] on div "Super Dream" at bounding box center [107, 116] width 91 height 13
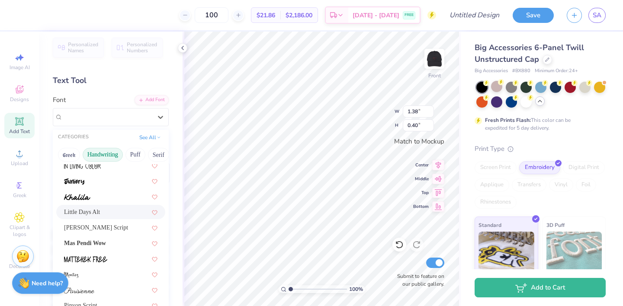
scroll to position [164, 0]
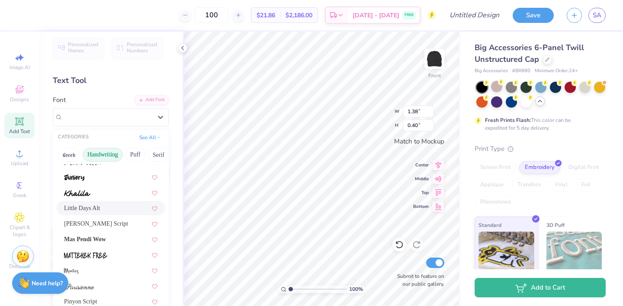
click at [107, 207] on div "Little Days Alt" at bounding box center [110, 208] width 93 height 9
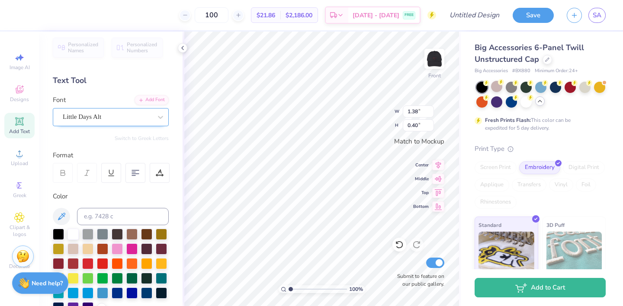
click at [133, 120] on div "Little Days Alt" at bounding box center [107, 116] width 91 height 13
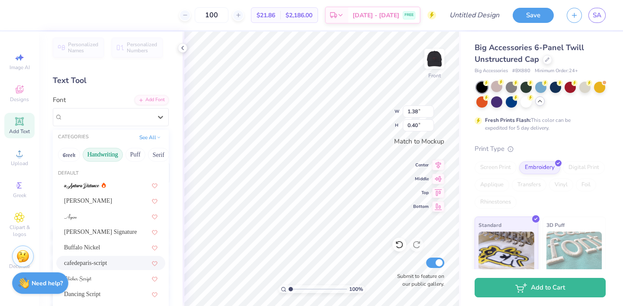
scroll to position [0, 0]
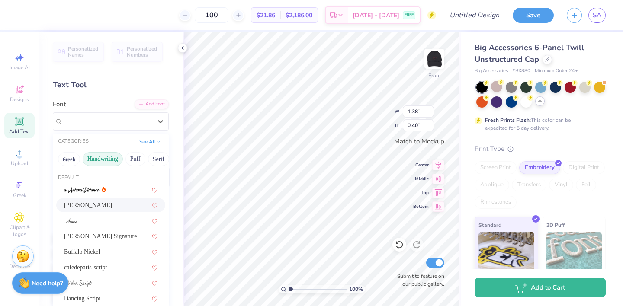
click at [90, 208] on div "Ariana Violeta" at bounding box center [110, 205] width 93 height 9
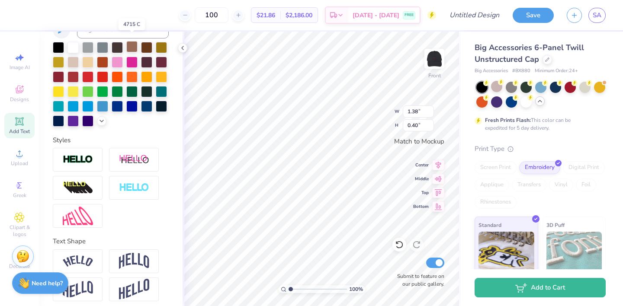
scroll to position [196, 0]
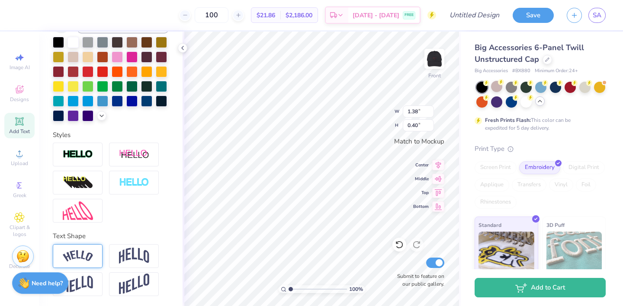
click at [93, 250] on div at bounding box center [78, 256] width 50 height 24
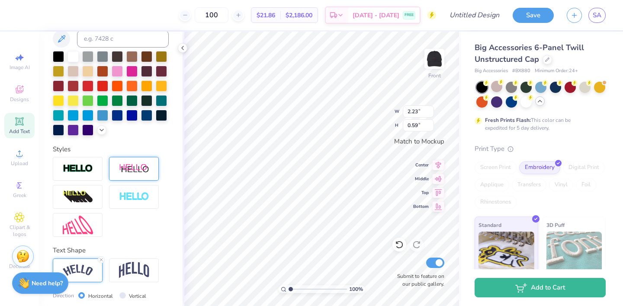
scroll to position [167, 0]
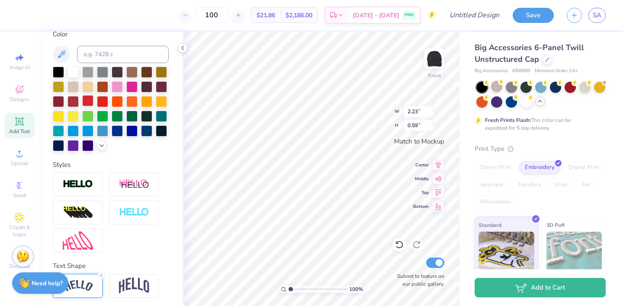
click at [86, 100] on div at bounding box center [87, 100] width 11 height 11
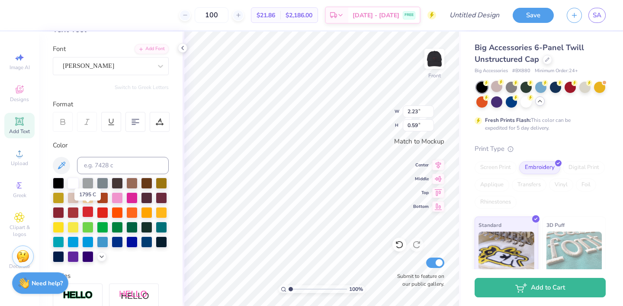
scroll to position [54, 0]
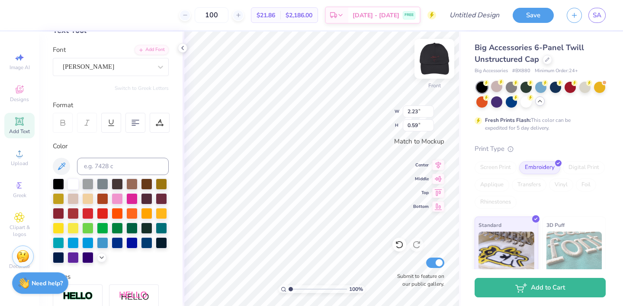
click at [429, 57] on img at bounding box center [434, 59] width 35 height 35
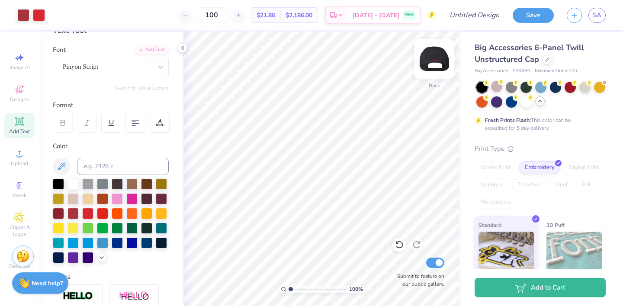
click at [439, 64] on img at bounding box center [434, 59] width 35 height 35
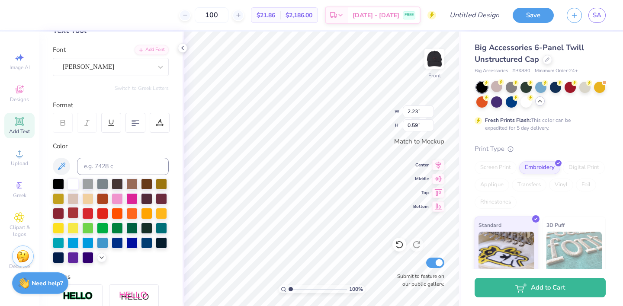
click at [76, 211] on div at bounding box center [72, 212] width 11 height 11
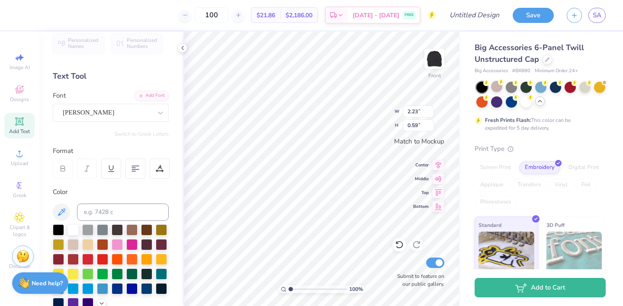
scroll to position [0, 0]
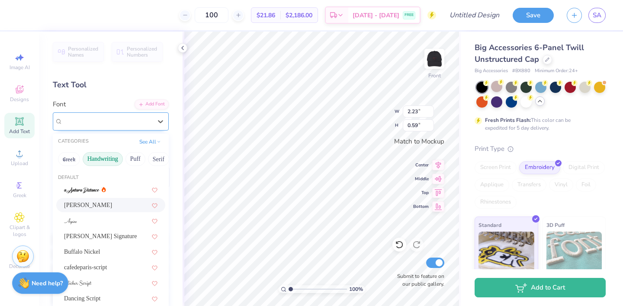
click at [119, 123] on div "Ariana Violeta" at bounding box center [107, 121] width 91 height 13
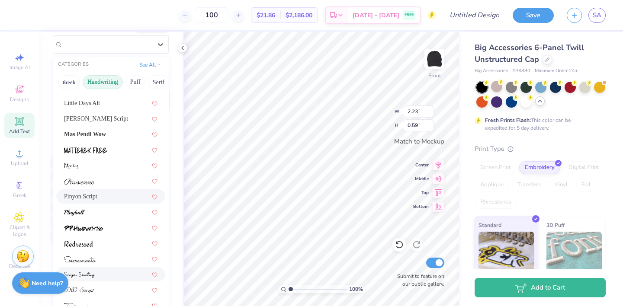
scroll to position [80, 0]
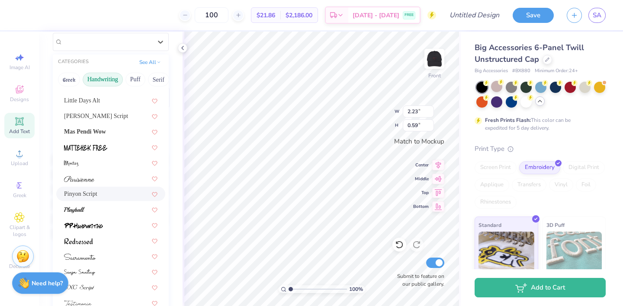
click at [109, 195] on div "Pinyon Script" at bounding box center [110, 193] width 93 height 9
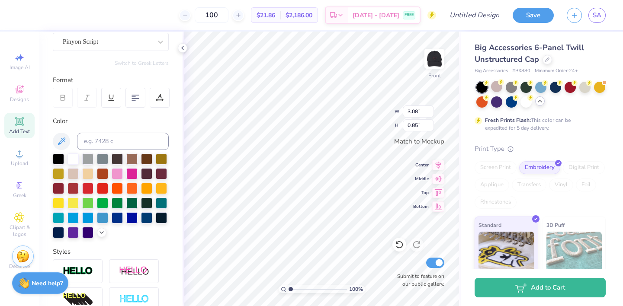
type input "3.08"
type input "0.85"
type input "1.83"
type input "0.51"
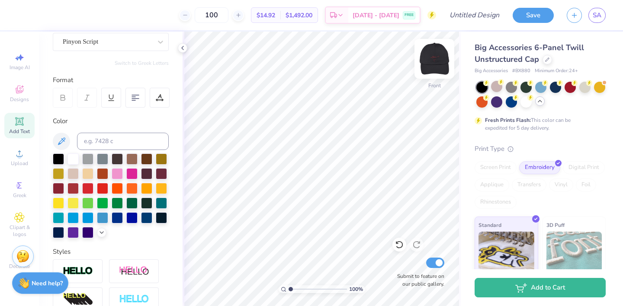
click at [439, 64] on img at bounding box center [434, 59] width 35 height 35
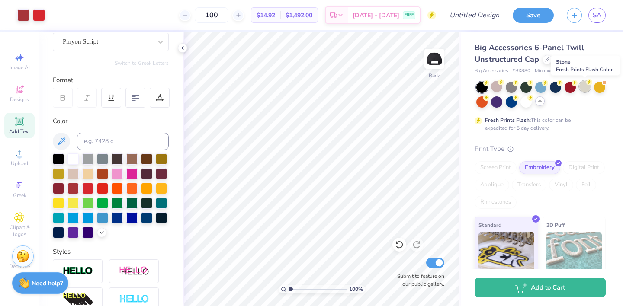
click at [586, 84] on icon at bounding box center [589, 82] width 6 height 6
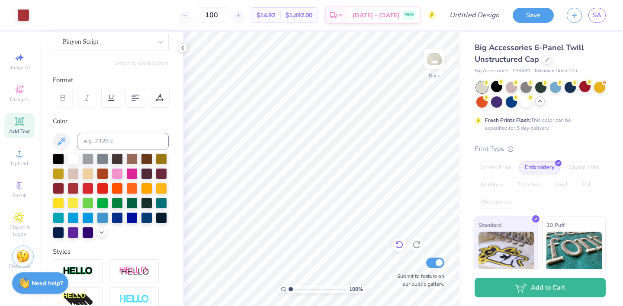
click at [397, 242] on icon at bounding box center [398, 245] width 7 height 8
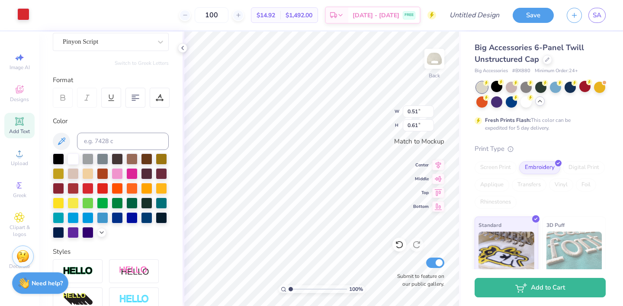
click at [26, 13] on div at bounding box center [23, 14] width 12 height 12
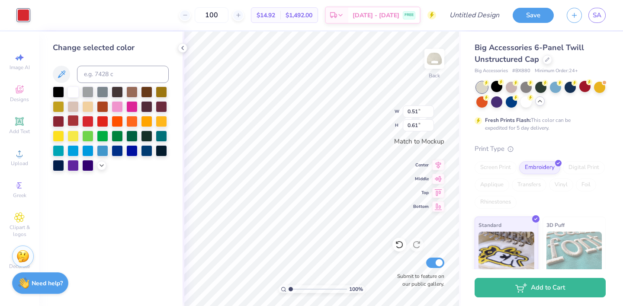
click at [74, 121] on div at bounding box center [72, 120] width 11 height 11
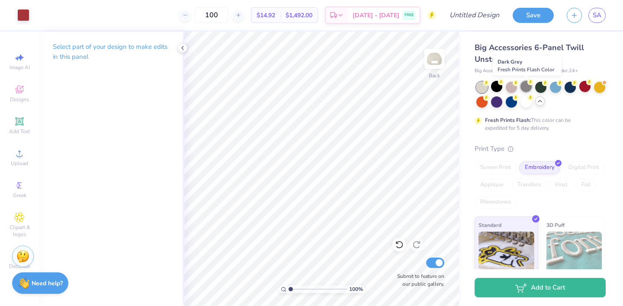
click at [526, 86] on div at bounding box center [525, 86] width 11 height 11
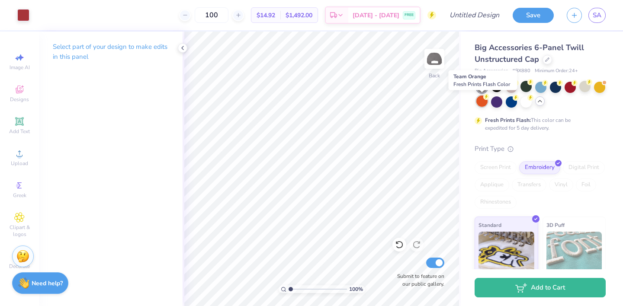
click at [481, 101] on div at bounding box center [481, 101] width 11 height 11
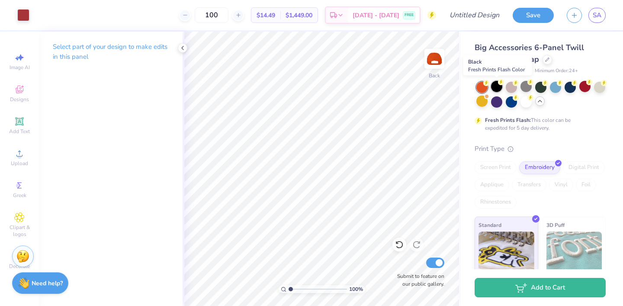
click at [497, 85] on div at bounding box center [496, 86] width 11 height 11
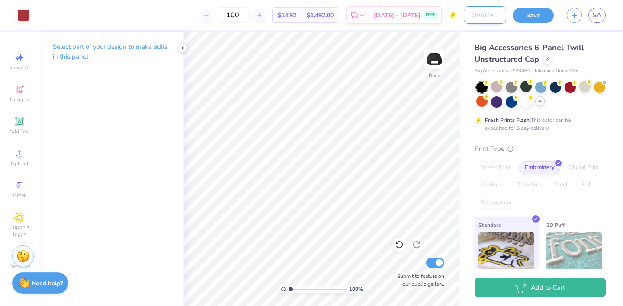
click at [488, 22] on input "Design Title" at bounding box center [485, 14] width 42 height 17
type input "heart fire hat"
click at [545, 14] on button "Save" at bounding box center [533, 13] width 41 height 15
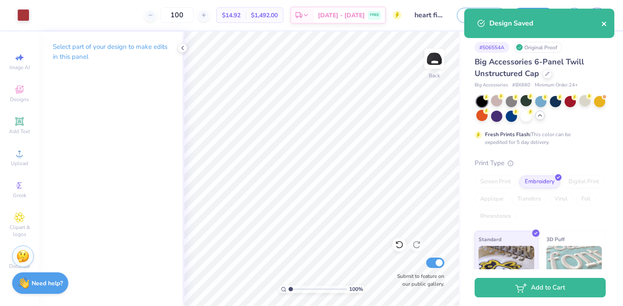
click at [605, 23] on icon "close" at bounding box center [604, 24] width 4 height 4
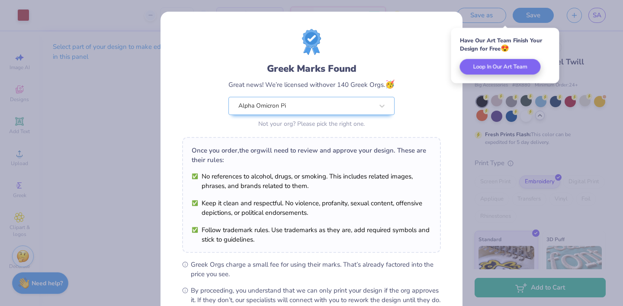
scroll to position [99, 0]
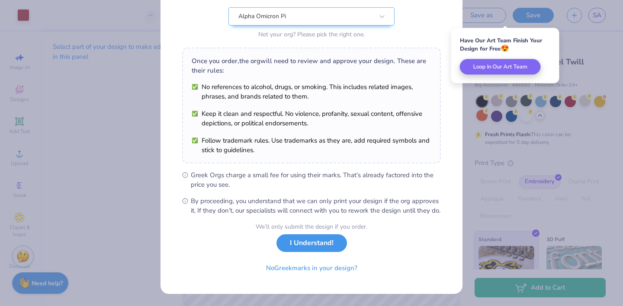
click at [284, 248] on button "I Understand!" at bounding box center [311, 243] width 70 height 18
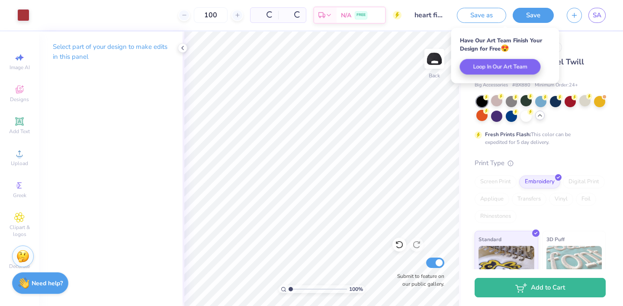
scroll to position [0, 0]
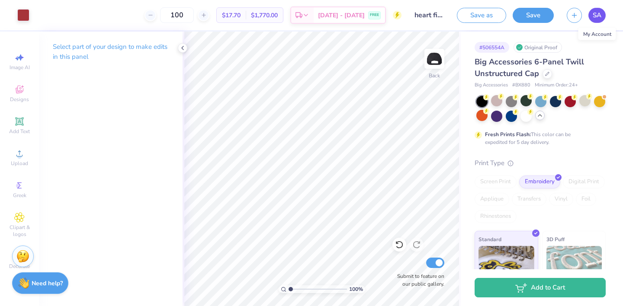
click at [596, 18] on span "SA" at bounding box center [597, 15] width 9 height 10
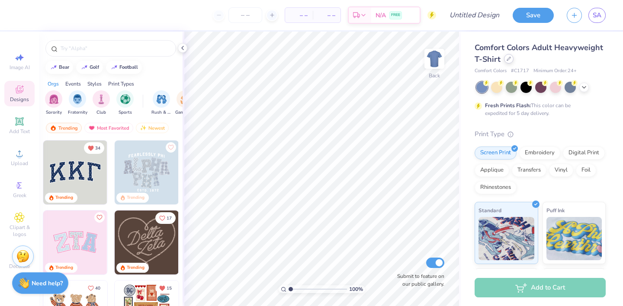
click at [509, 59] on icon at bounding box center [508, 59] width 4 height 4
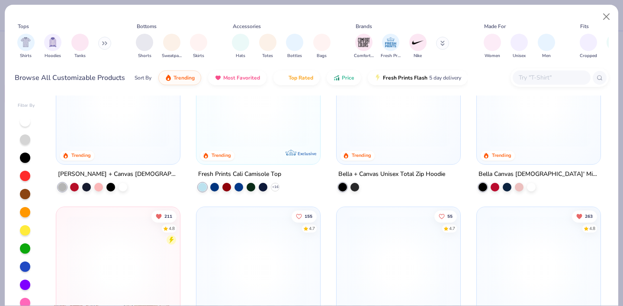
scroll to position [128, 0]
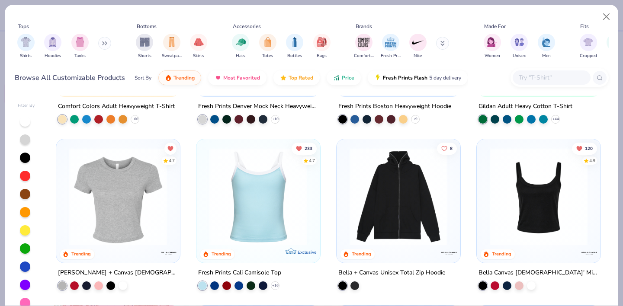
click at [109, 47] on button at bounding box center [104, 43] width 13 height 13
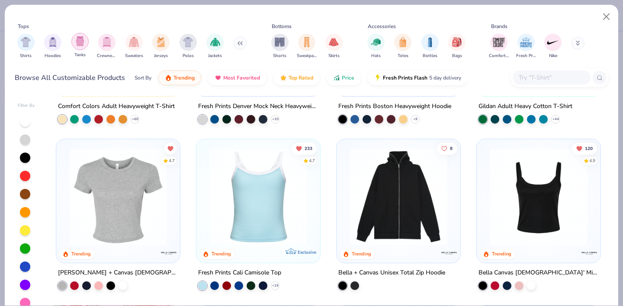
click at [82, 44] on img "filter for Tanks" at bounding box center [80, 41] width 10 height 10
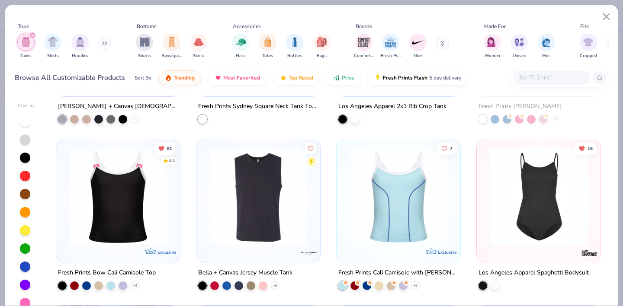
scroll to position [815, 0]
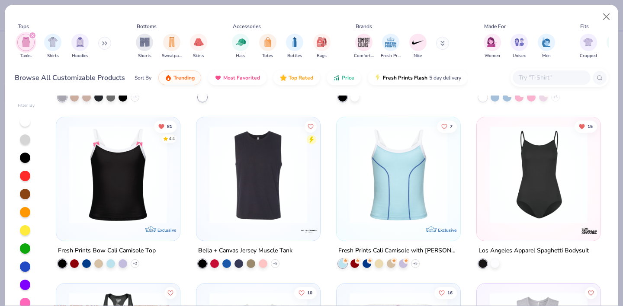
click at [530, 176] on img at bounding box center [538, 175] width 106 height 98
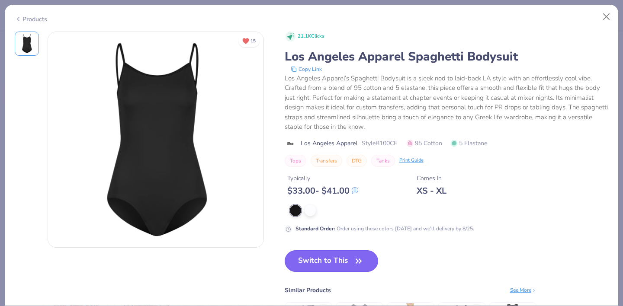
click at [348, 261] on button "Switch to This" at bounding box center [332, 261] width 94 height 22
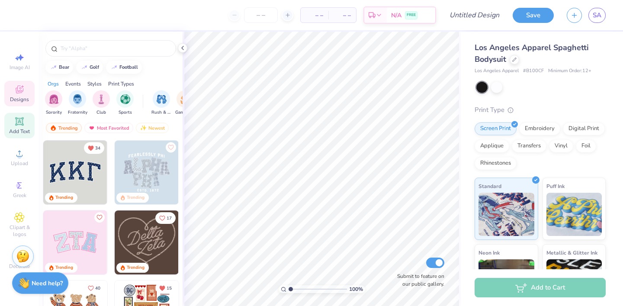
click at [19, 124] on icon at bounding box center [19, 121] width 6 height 6
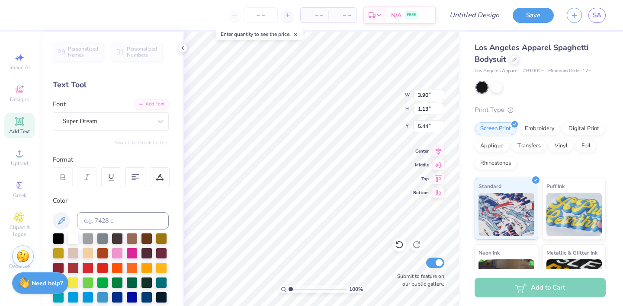
type textarea "Alpha O"
type input "2.60"
type input "0.71"
type input "0.74"
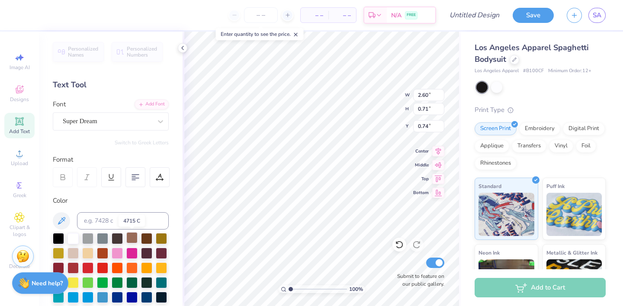
click at [130, 239] on div at bounding box center [131, 237] width 11 height 11
click at [145, 238] on div at bounding box center [146, 237] width 11 height 11
type input "0.76"
click at [91, 251] on div at bounding box center [87, 252] width 11 height 11
click at [257, 11] on input "number" at bounding box center [261, 15] width 34 height 16
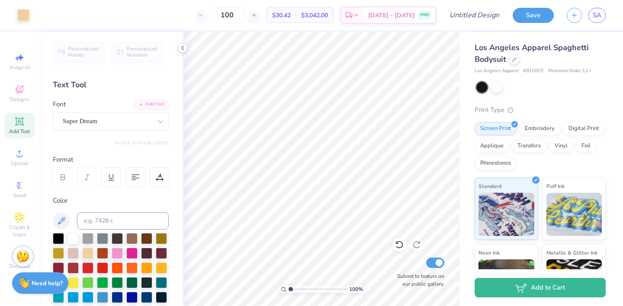
type input "100"
